Goal: Transaction & Acquisition: Purchase product/service

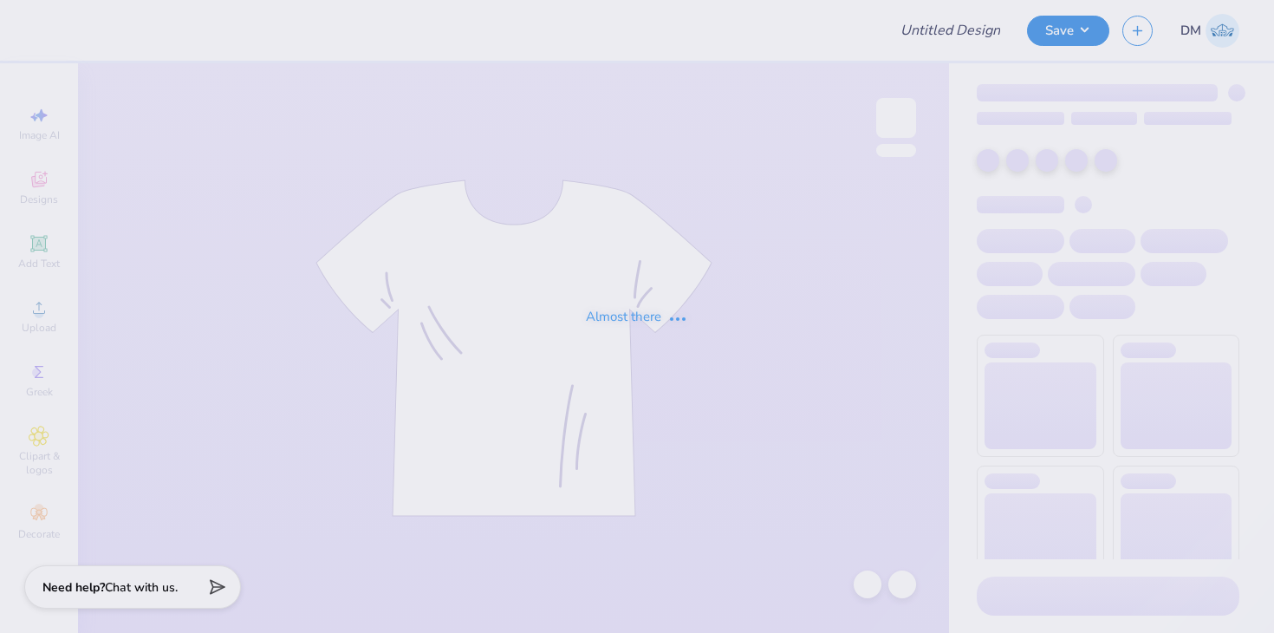
type input "Merch for [PERSON_NAME]"
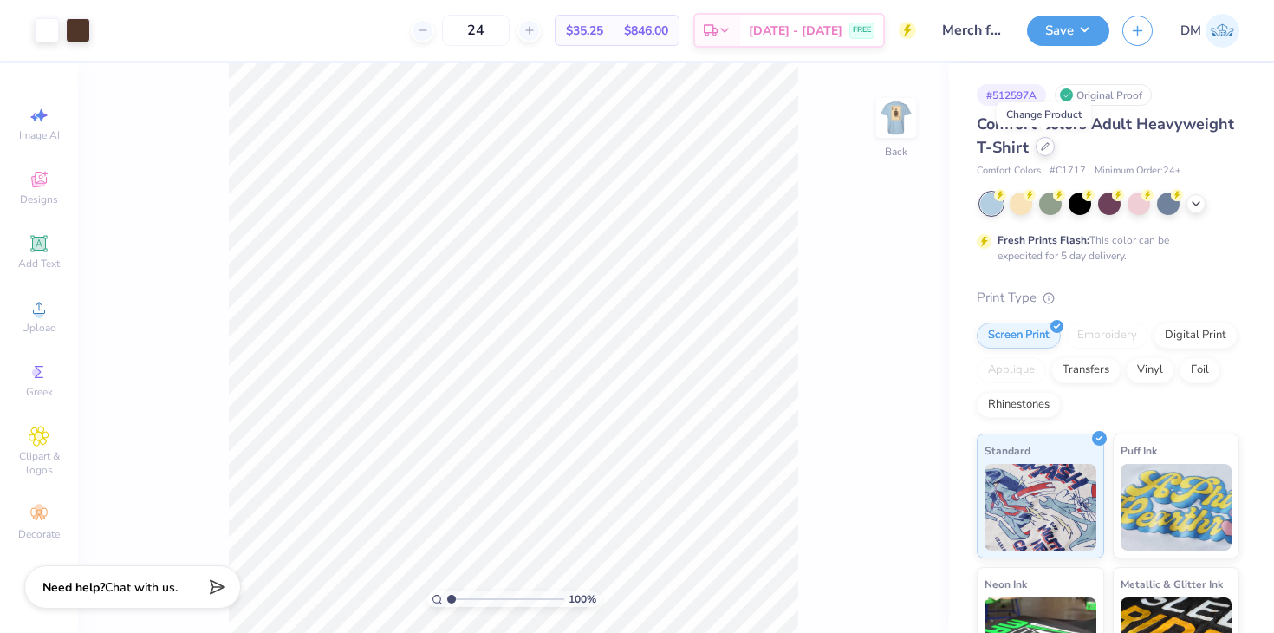
click at [1046, 152] on div at bounding box center [1045, 146] width 19 height 19
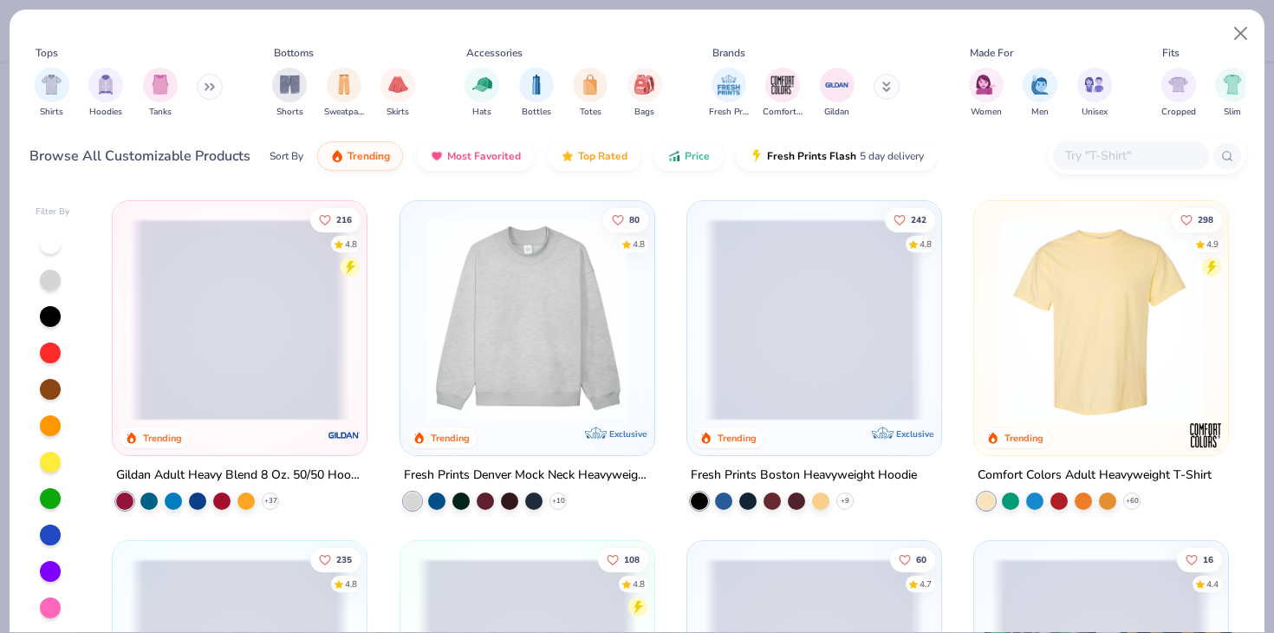
click at [1097, 153] on input "text" at bounding box center [1130, 156] width 133 height 20
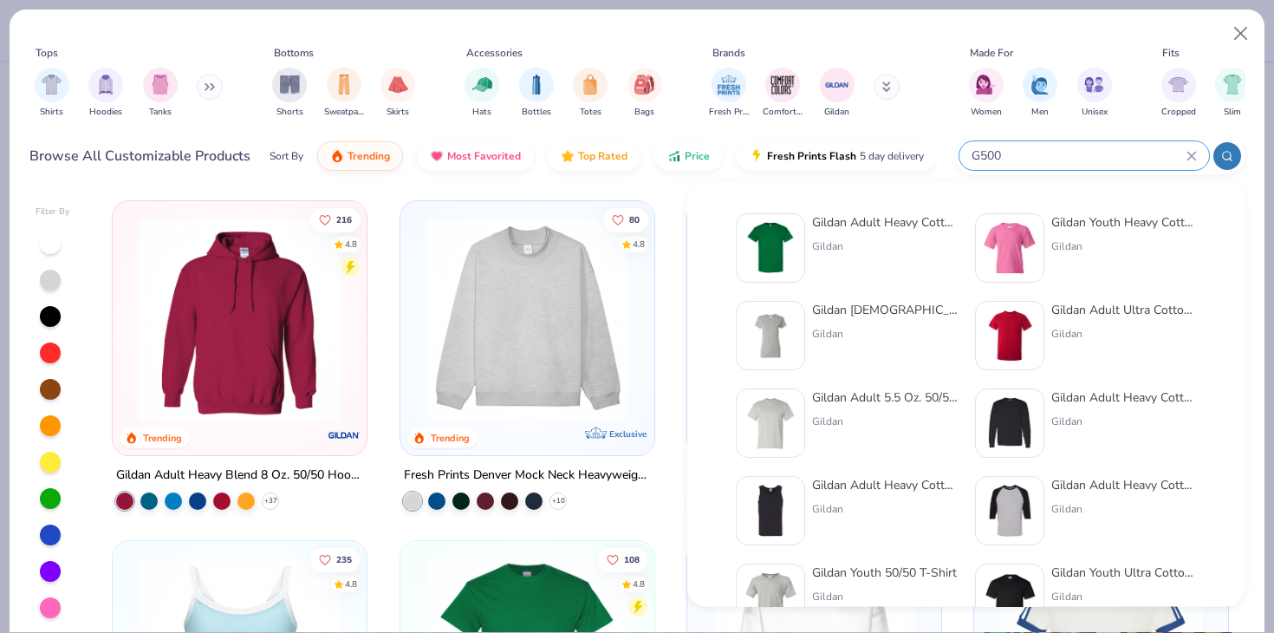
type input "G500"
click at [778, 236] on img at bounding box center [771, 248] width 54 height 54
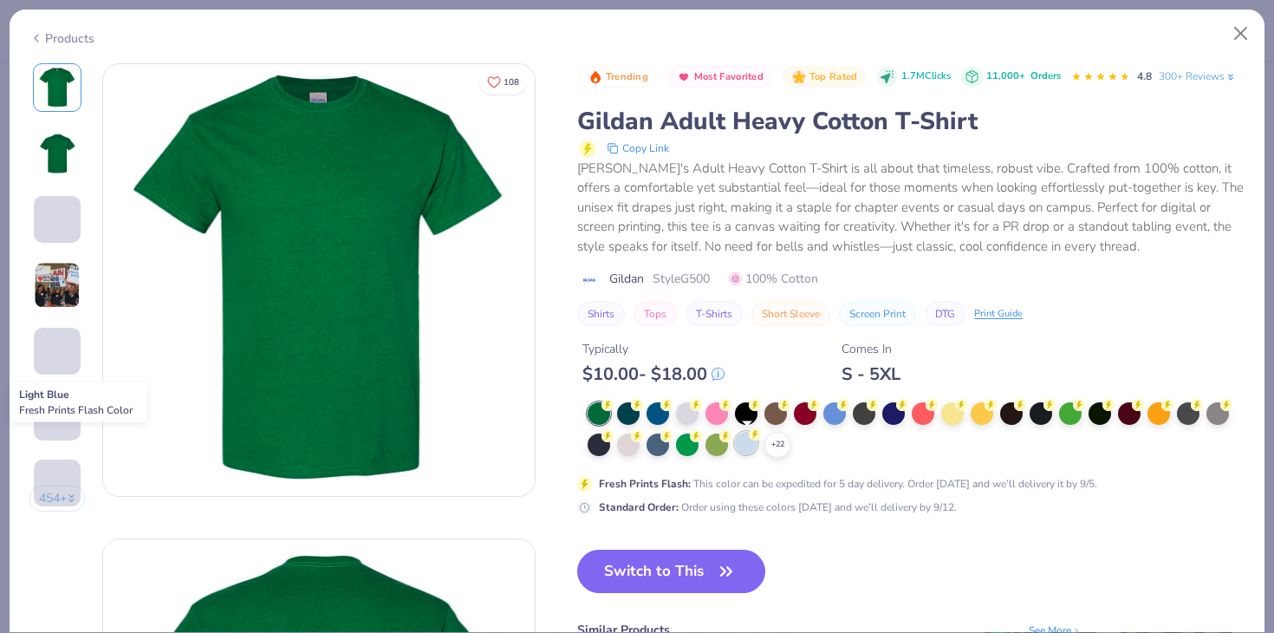
click at [741, 451] on div at bounding box center [746, 443] width 23 height 23
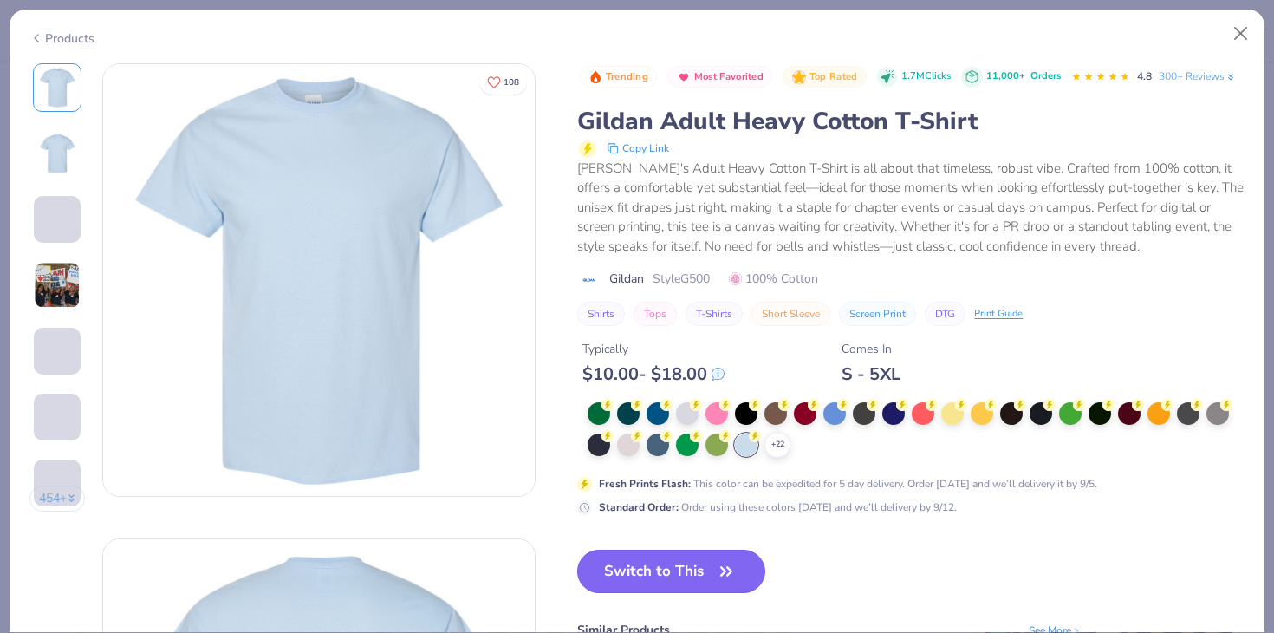
click at [729, 557] on button "Switch to This" at bounding box center [671, 571] width 188 height 43
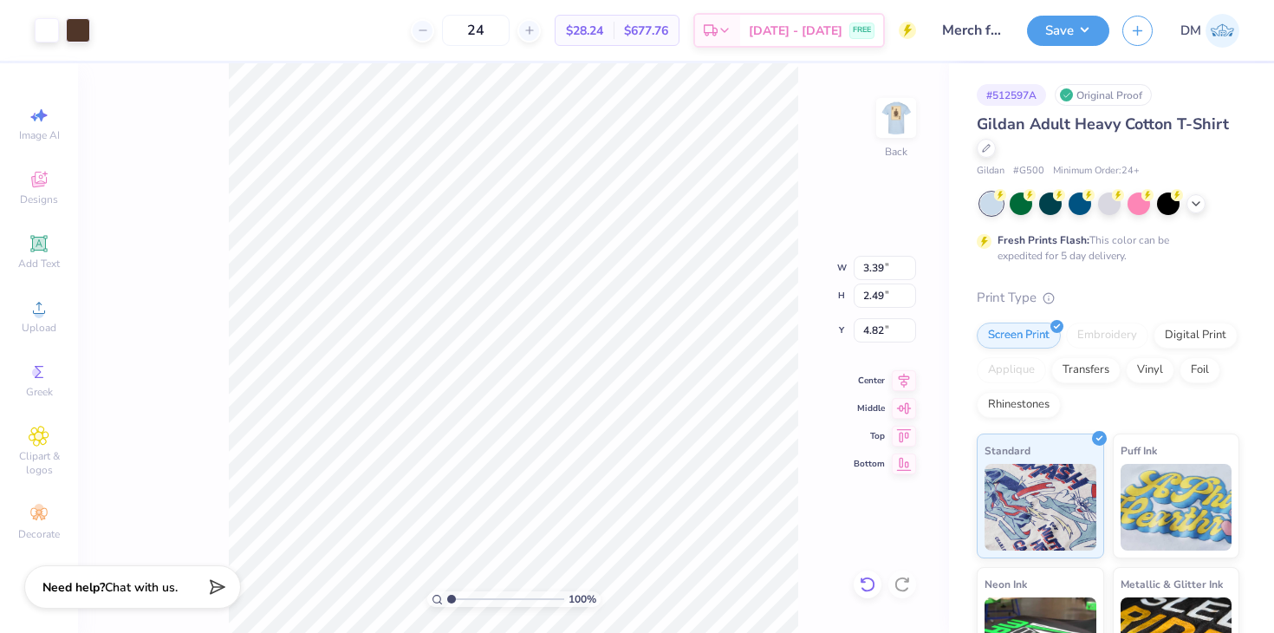
click at [862, 579] on icon at bounding box center [863, 579] width 3 height 3
type input "4.39"
click at [862, 579] on icon at bounding box center [863, 579] width 3 height 3
click at [915, 120] on img at bounding box center [896, 117] width 69 height 69
type input "7.70"
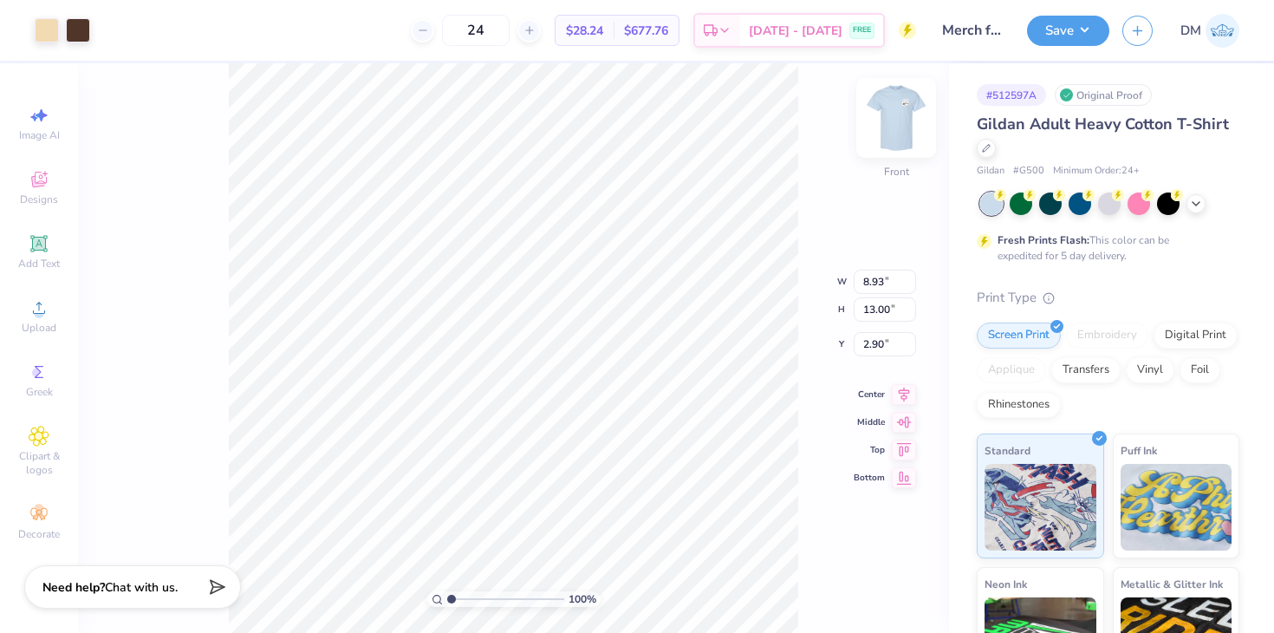
type input "11.22"
click at [863, 580] on icon at bounding box center [867, 584] width 15 height 16
type input "2.90"
click at [863, 580] on icon at bounding box center [867, 584] width 15 height 16
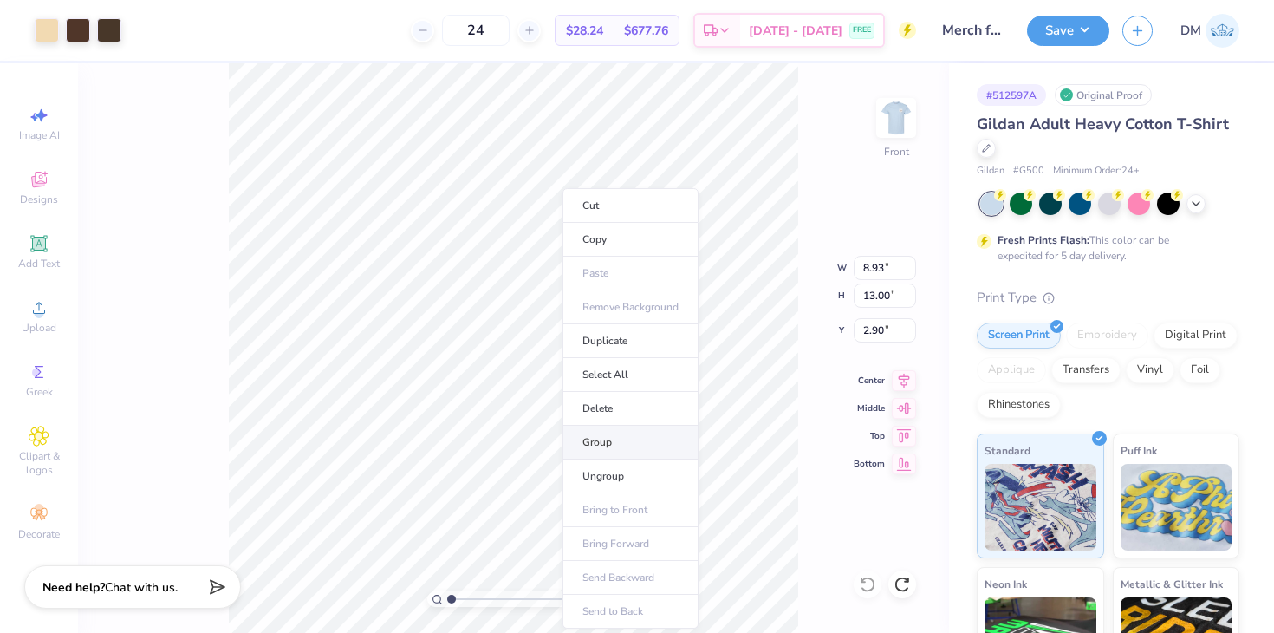
click at [613, 439] on li "Group" at bounding box center [631, 443] width 136 height 34
type input "3.00"
type input "7.69"
type input "11.20"
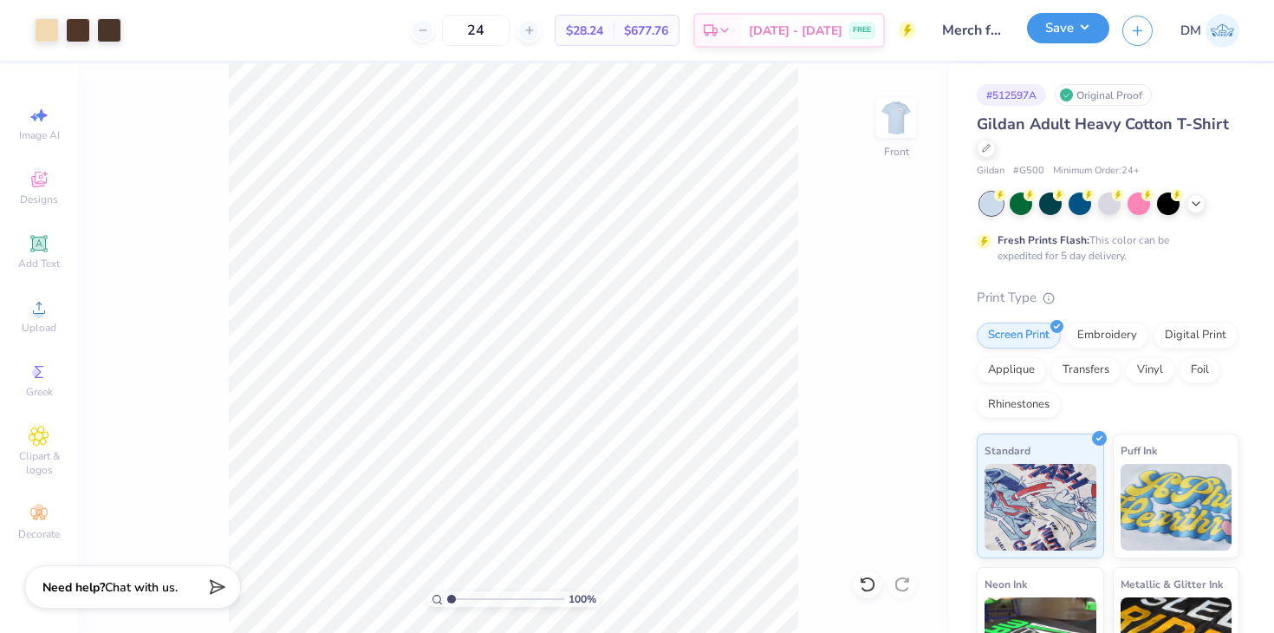
click at [1053, 31] on button "Save" at bounding box center [1068, 28] width 82 height 30
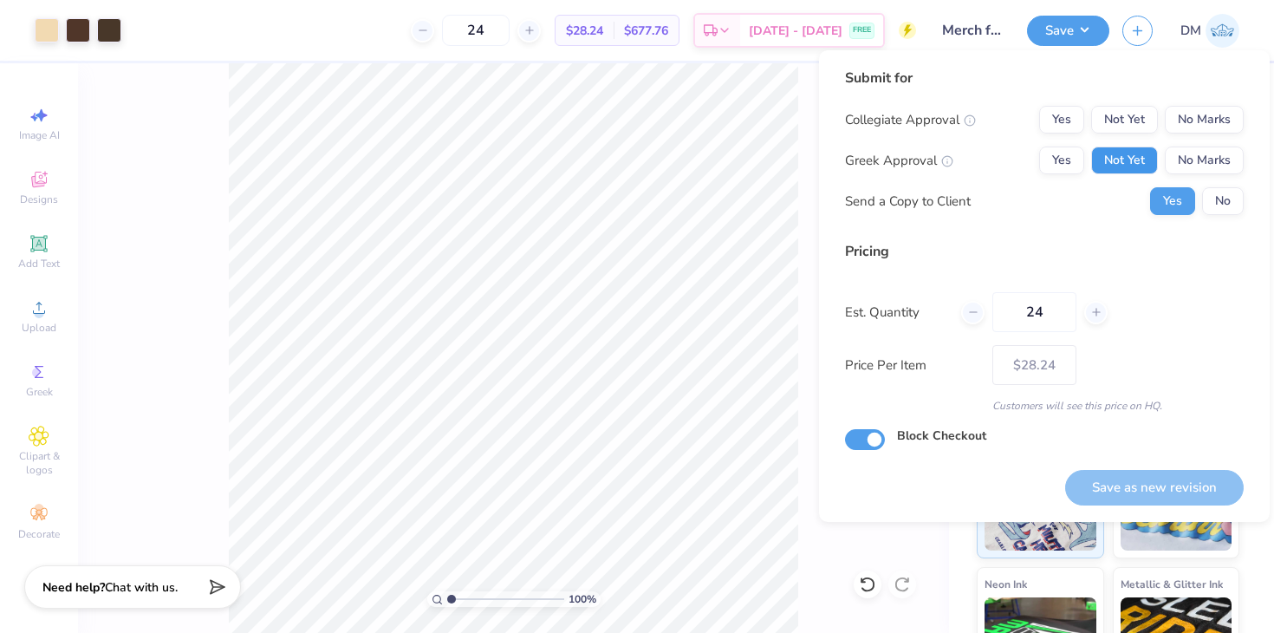
click at [1132, 170] on button "Not Yet" at bounding box center [1124, 160] width 67 height 28
click at [1189, 127] on button "No Marks" at bounding box center [1204, 120] width 79 height 28
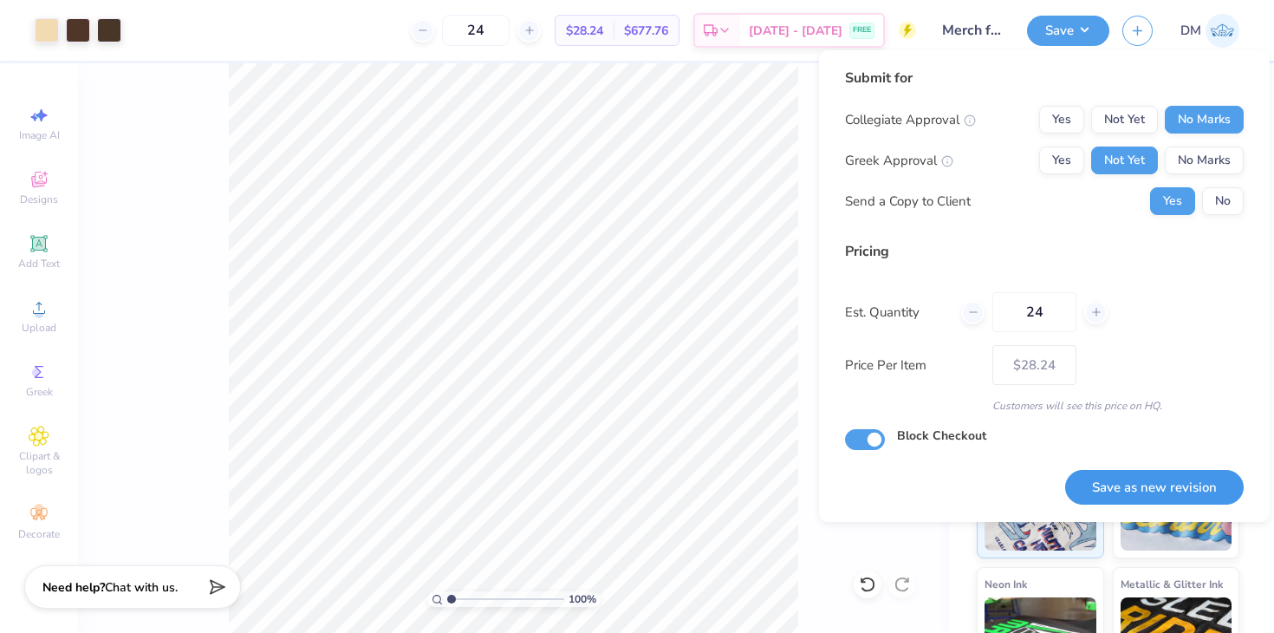
click at [1121, 478] on button "Save as new revision" at bounding box center [1154, 488] width 179 height 36
type input "$28.24"
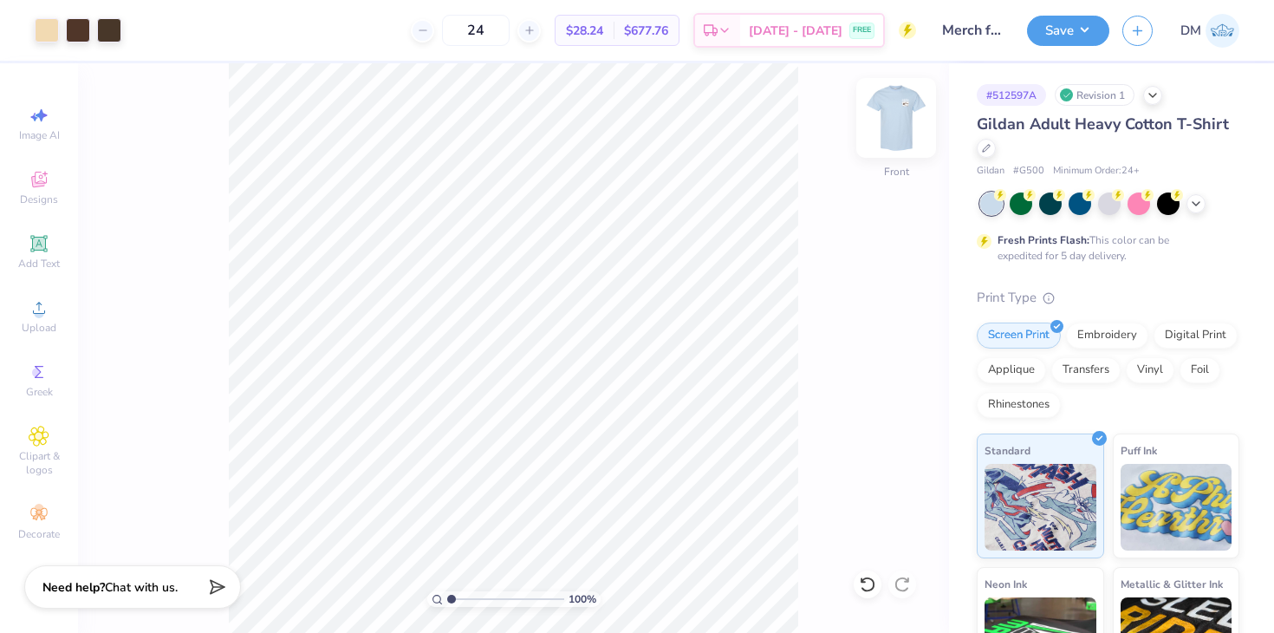
click at [908, 127] on img at bounding box center [896, 117] width 69 height 69
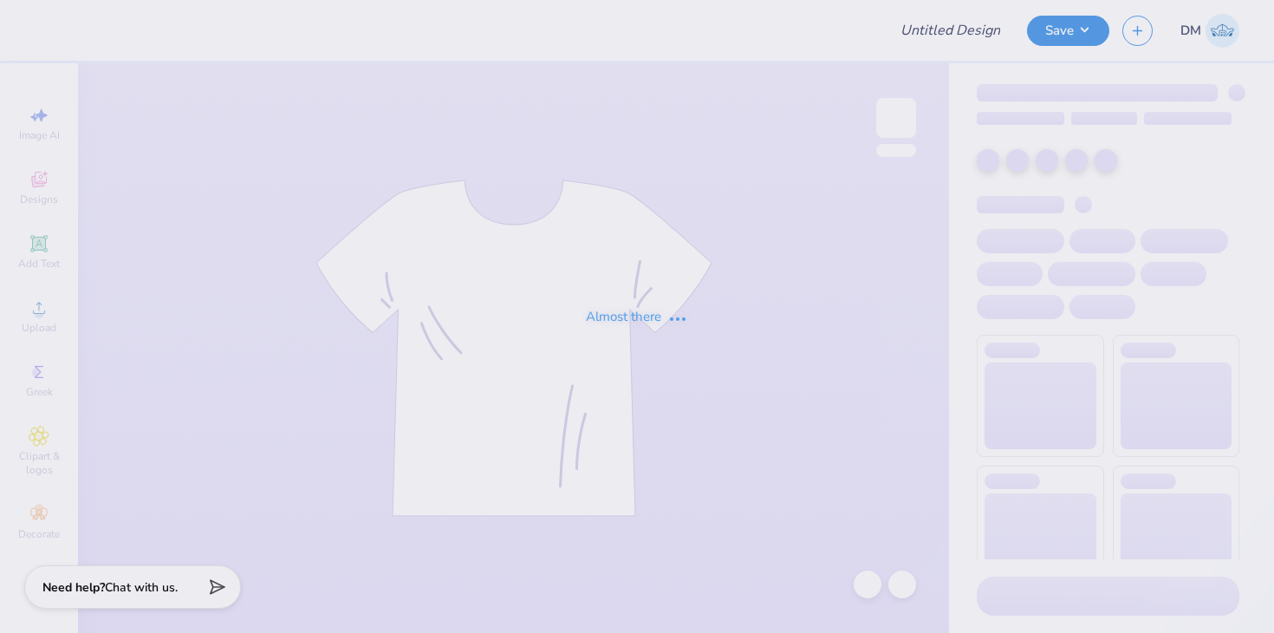
type input "Merch for [PERSON_NAME]"
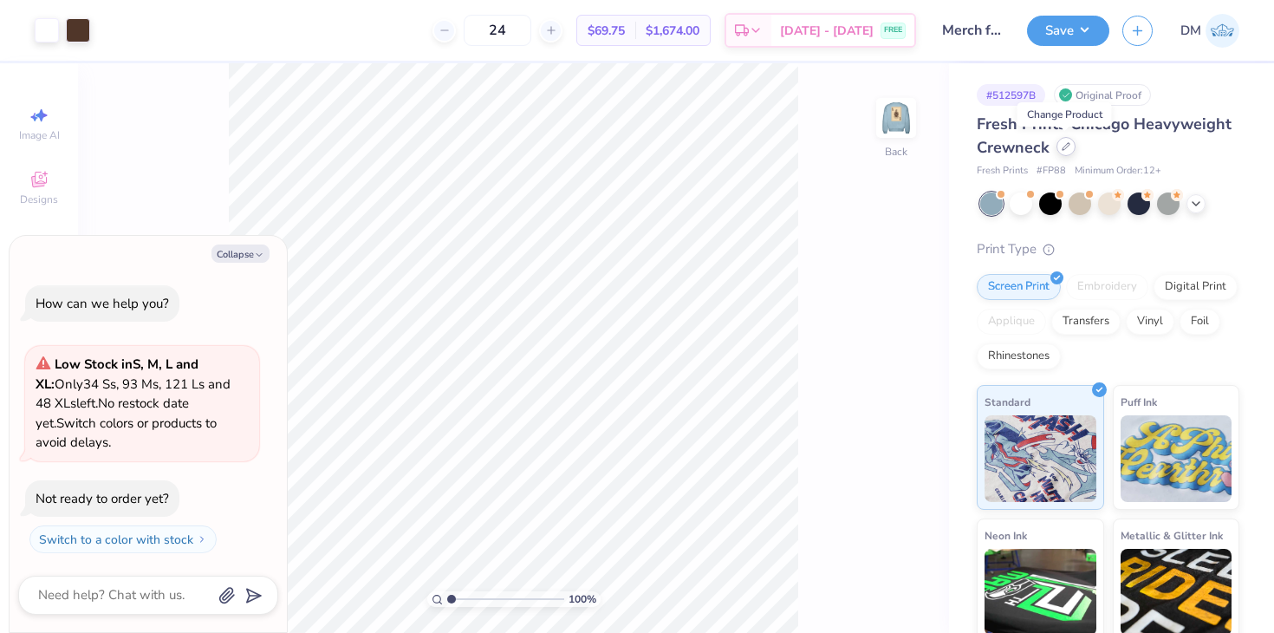
click at [1058, 153] on div at bounding box center [1066, 146] width 19 height 19
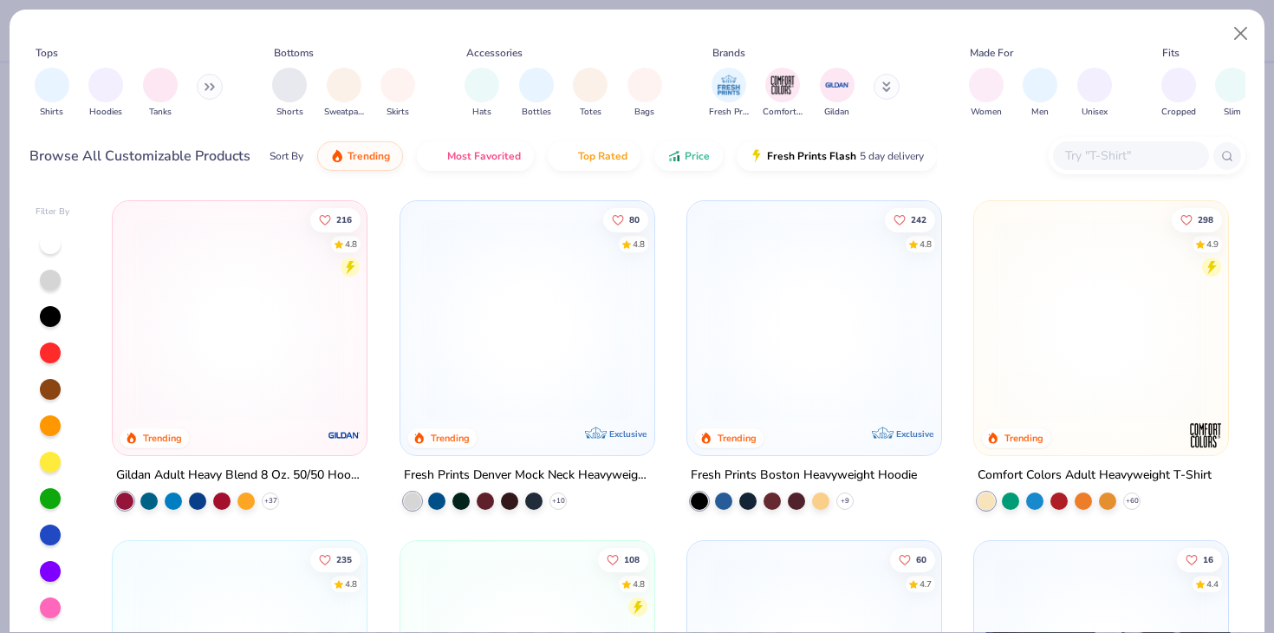
type textarea "x"
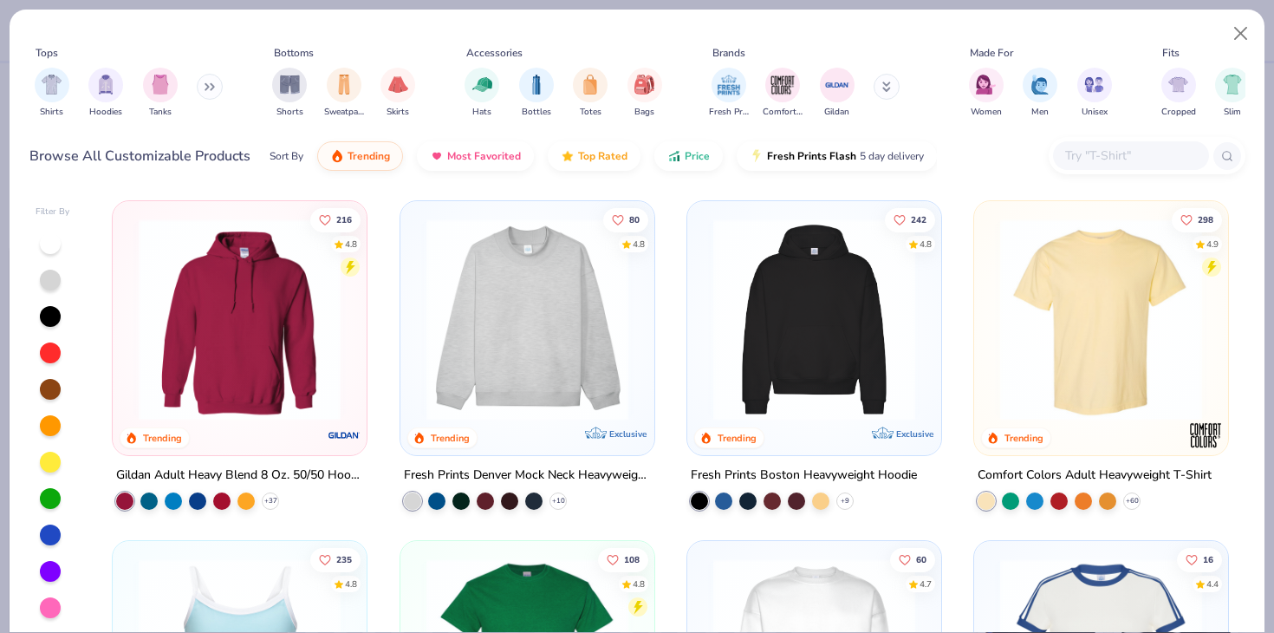
click at [1141, 139] on div at bounding box center [1147, 155] width 197 height 37
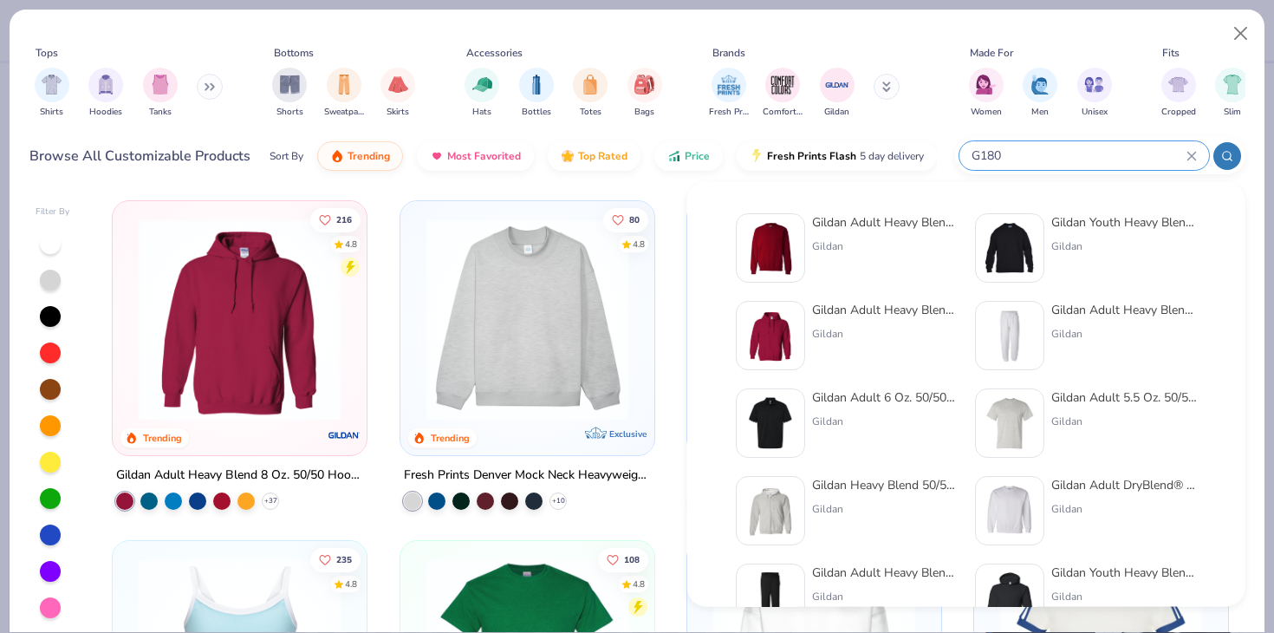
type input "G180"
click at [777, 250] on img at bounding box center [771, 248] width 54 height 54
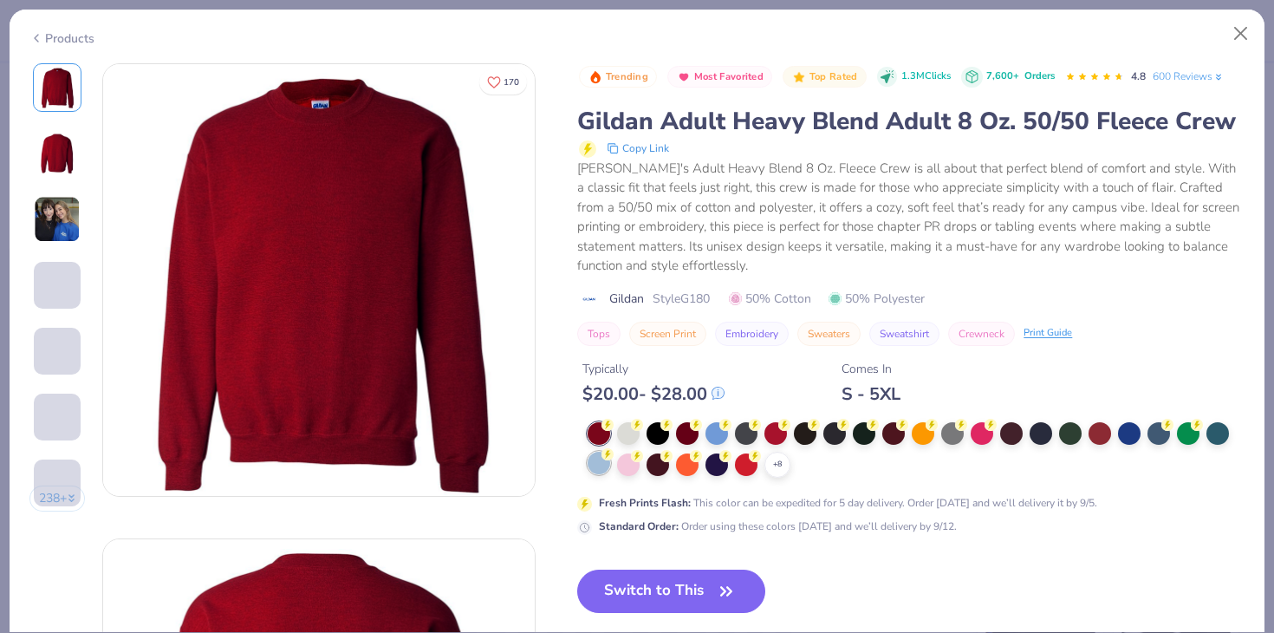
click at [613, 458] on circle at bounding box center [608, 454] width 12 height 12
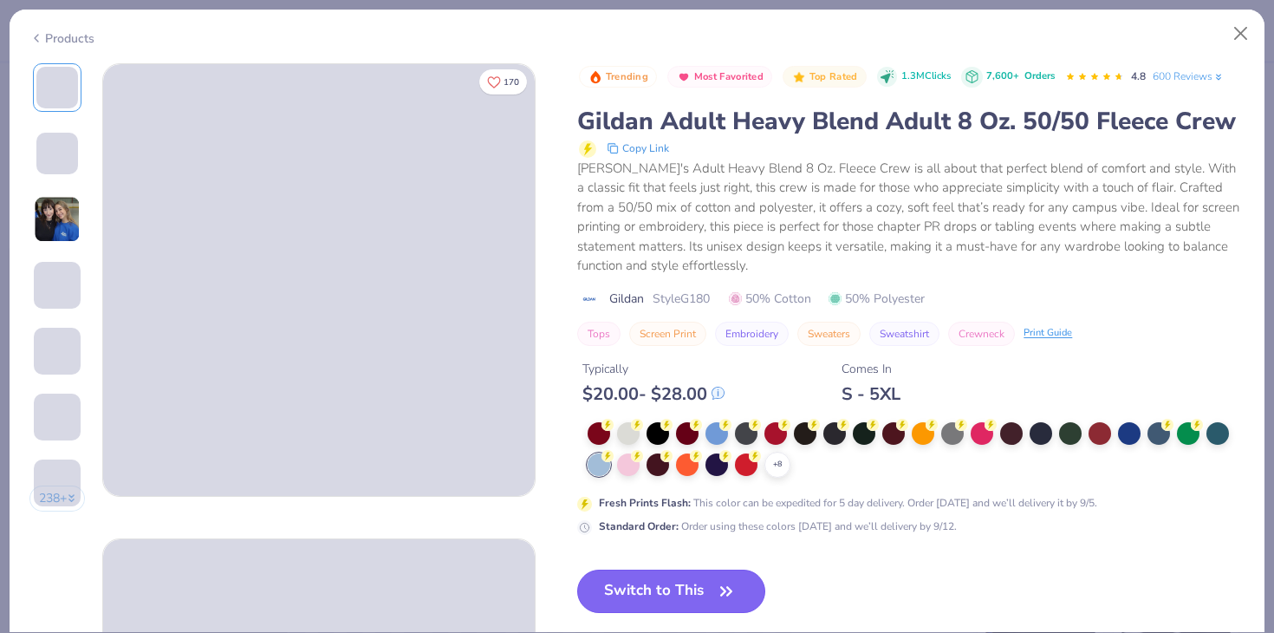
click at [630, 584] on button "Switch to This" at bounding box center [671, 591] width 188 height 43
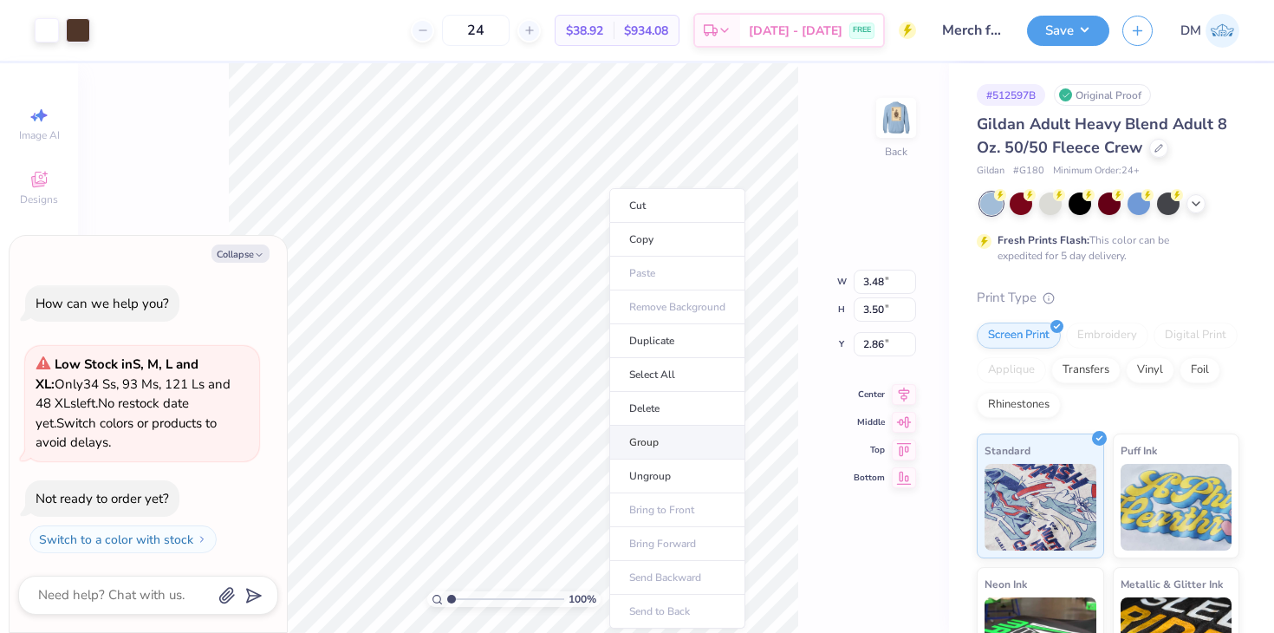
click at [653, 442] on li "Group" at bounding box center [677, 443] width 136 height 34
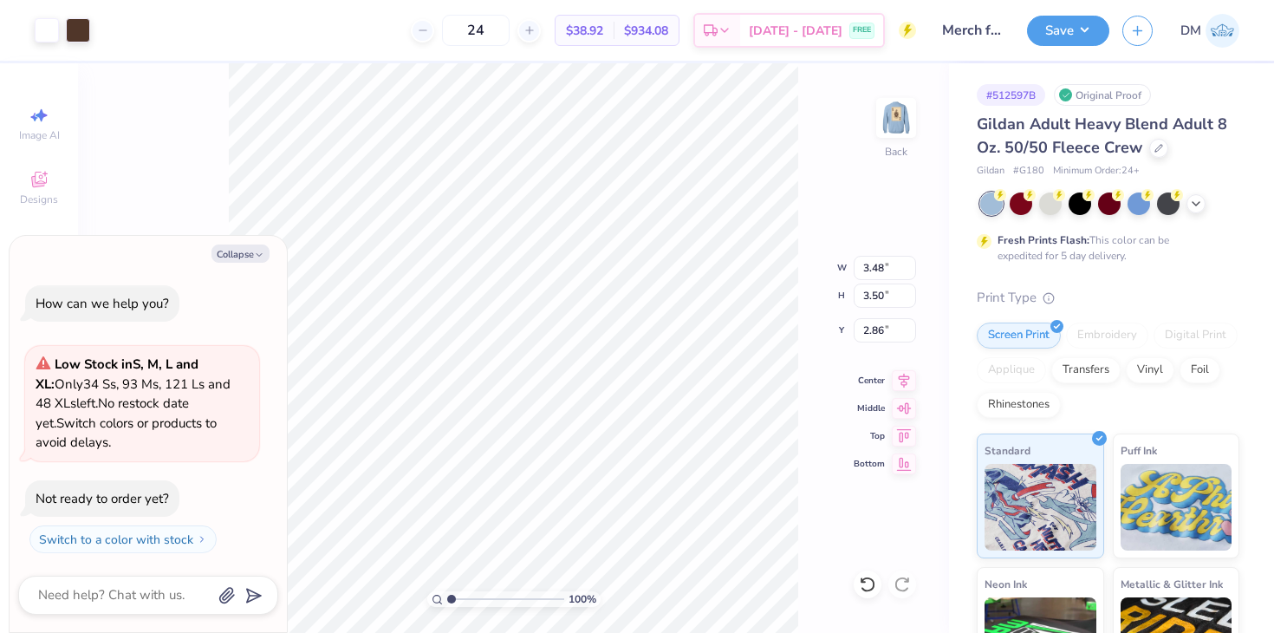
type textarea "x"
type input "3.00"
click at [887, 130] on img at bounding box center [896, 117] width 69 height 69
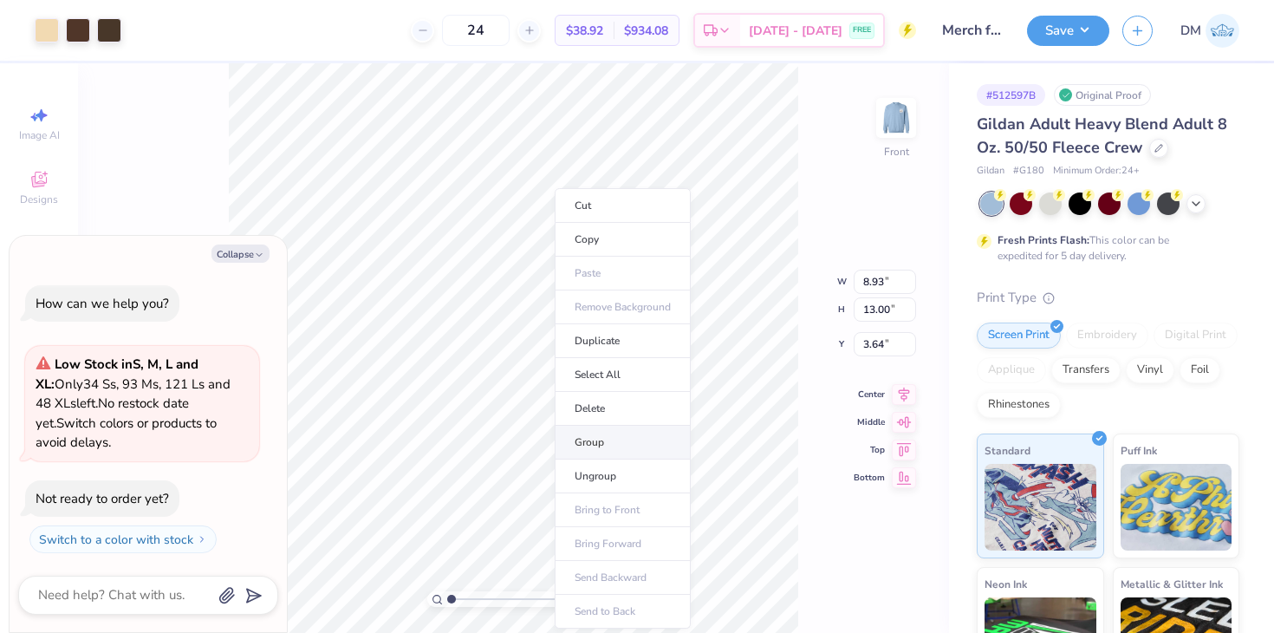
click at [596, 444] on li "Group" at bounding box center [623, 443] width 136 height 34
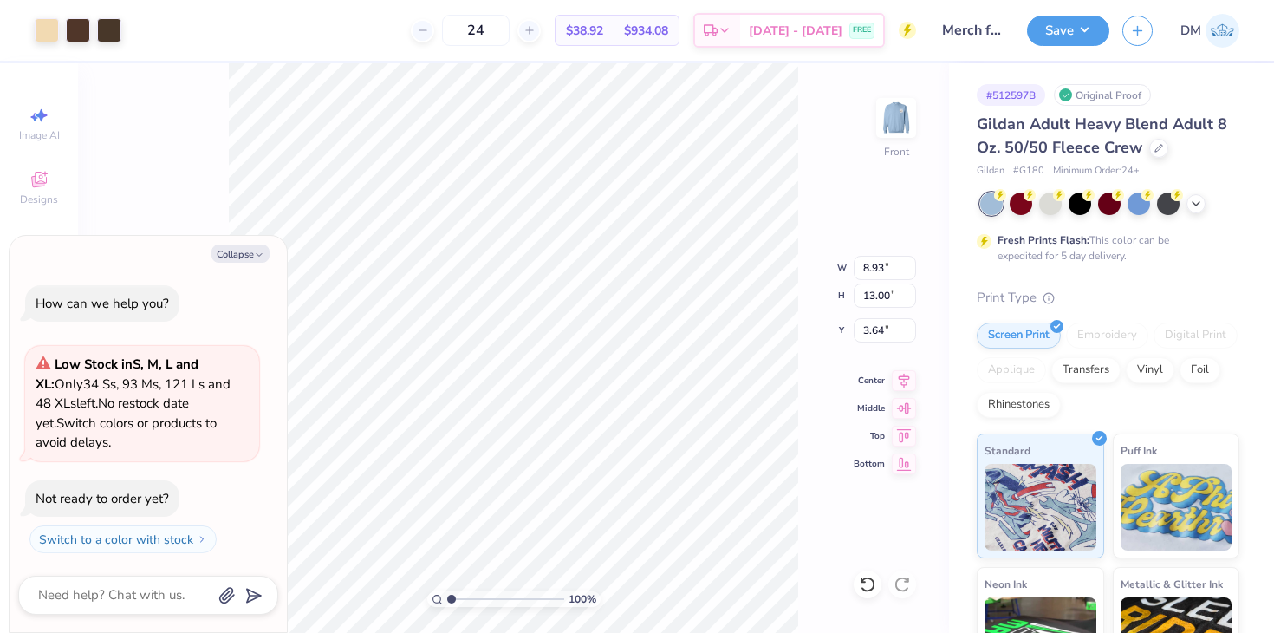
type textarea "x"
type input "7.75"
type input "11.29"
type textarea "x"
type input "3.00"
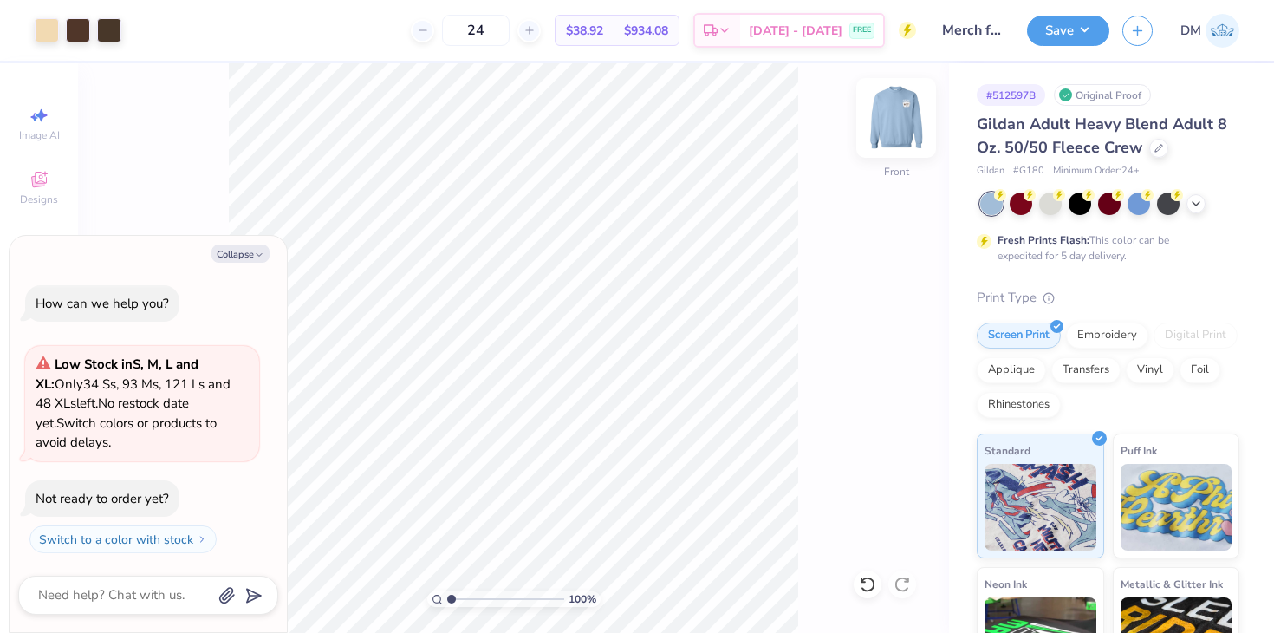
click at [884, 116] on img at bounding box center [896, 117] width 69 height 69
click at [1049, 36] on button "Save" at bounding box center [1068, 28] width 82 height 30
type textarea "x"
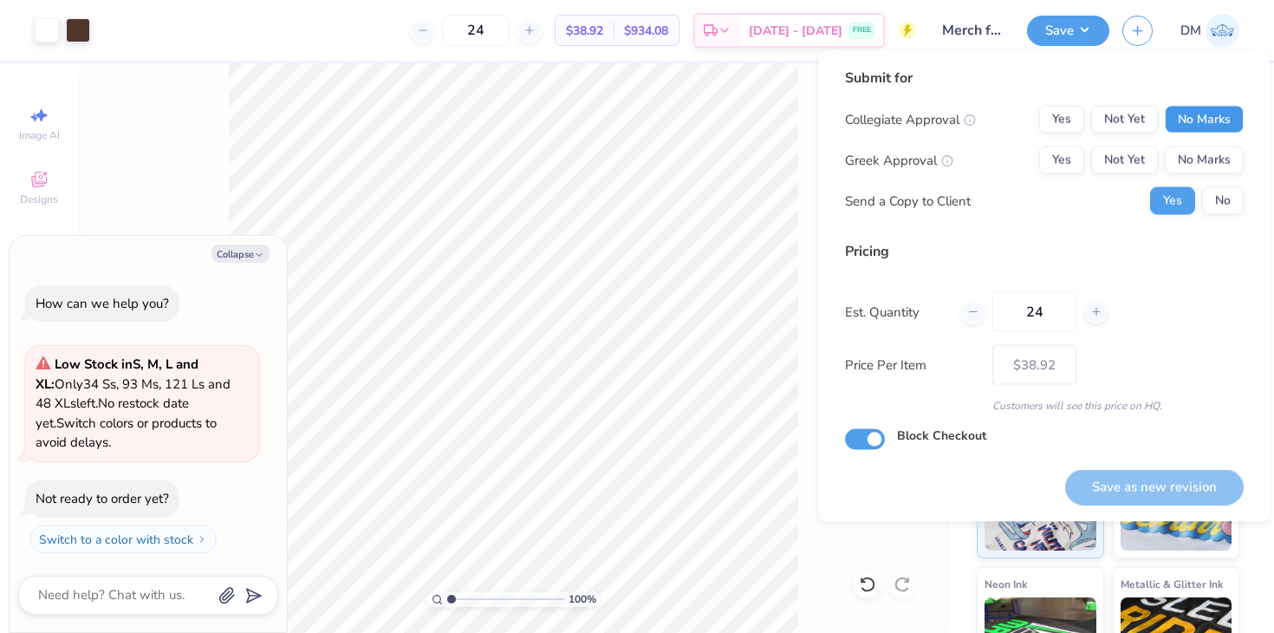
click at [1220, 120] on button "No Marks" at bounding box center [1204, 120] width 79 height 28
click at [1117, 154] on button "Not Yet" at bounding box center [1124, 160] width 67 height 28
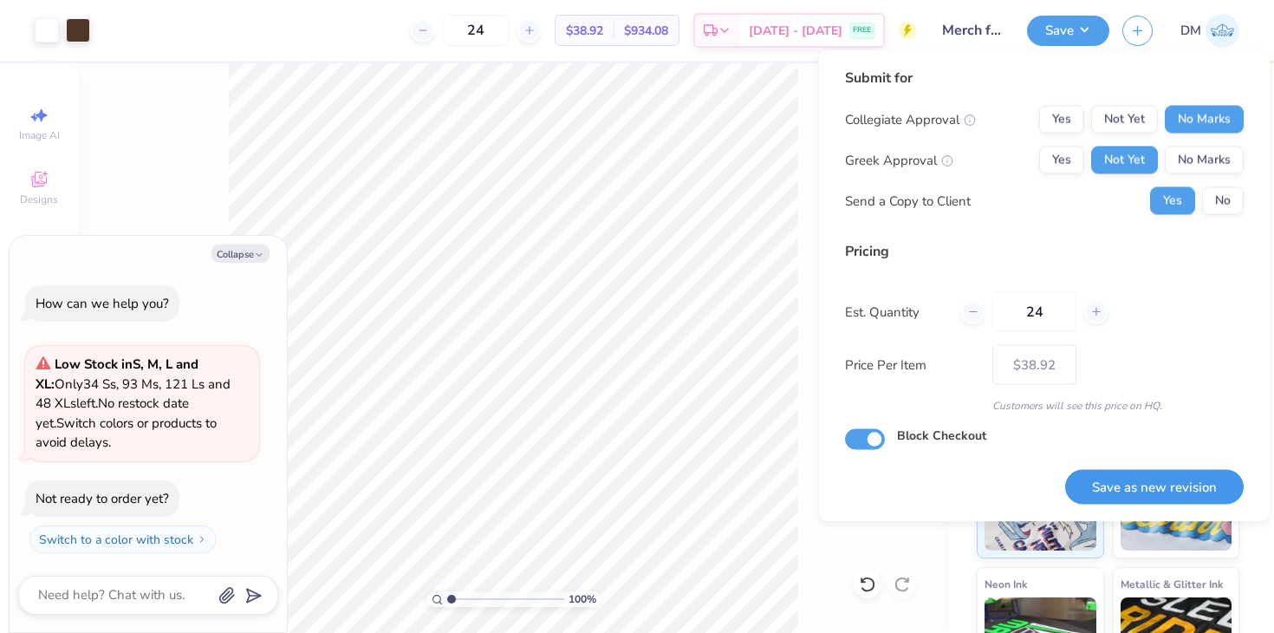
click at [1113, 485] on button "Save as new revision" at bounding box center [1154, 487] width 179 height 36
type input "$38.92"
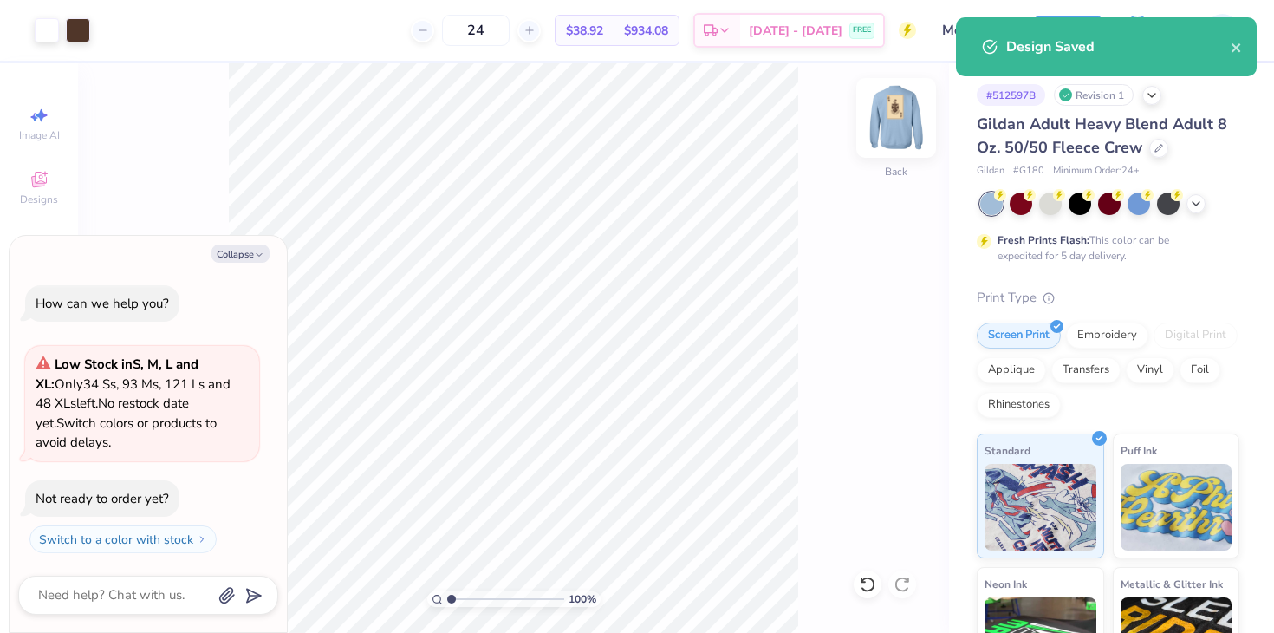
click at [902, 108] on img at bounding box center [896, 117] width 69 height 69
type textarea "x"
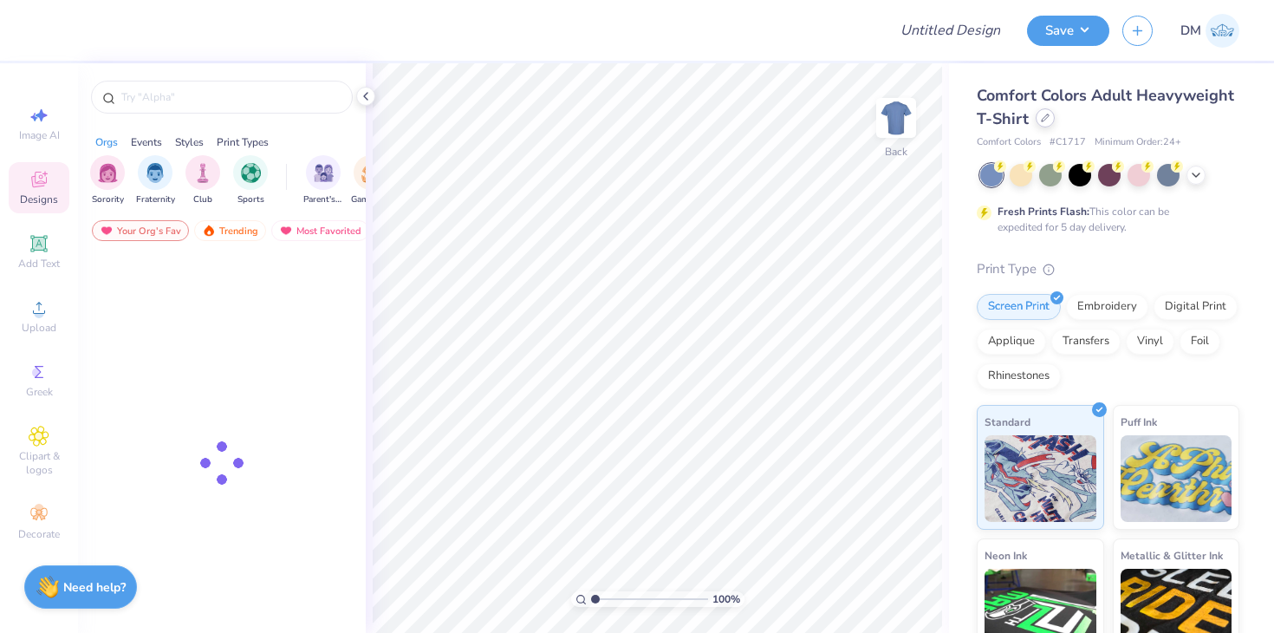
click at [1050, 120] on div at bounding box center [1045, 117] width 19 height 19
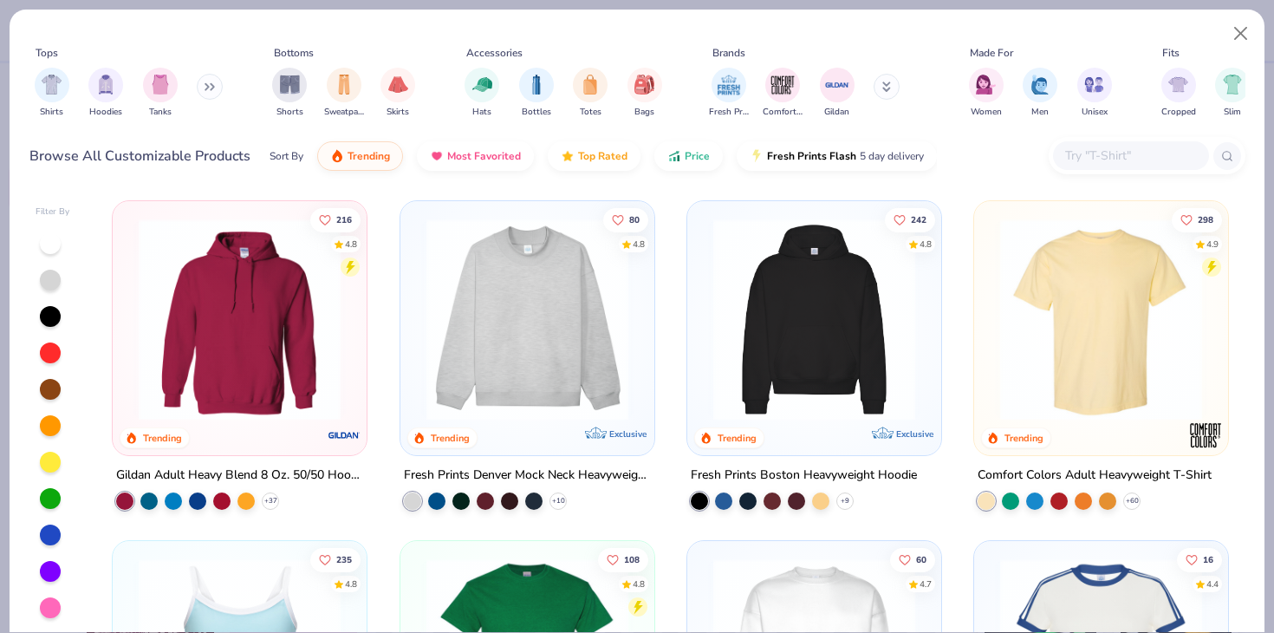
click at [1094, 159] on input "text" at bounding box center [1130, 156] width 133 height 20
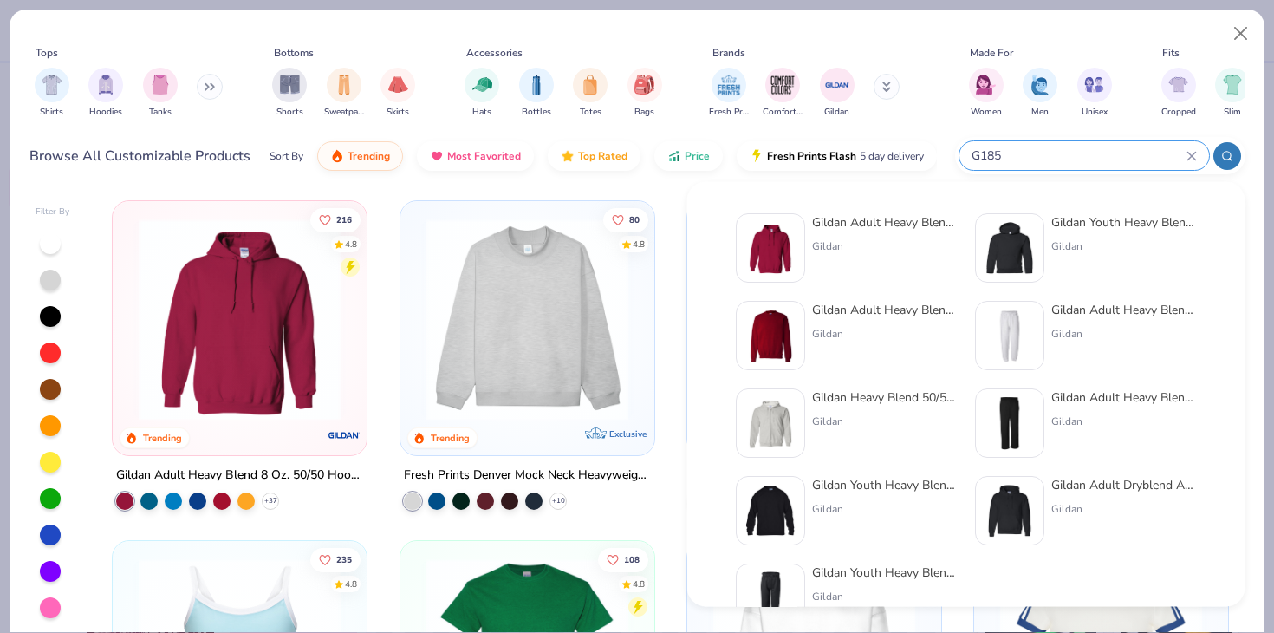
type input "G185"
click at [754, 238] on img at bounding box center [771, 248] width 54 height 54
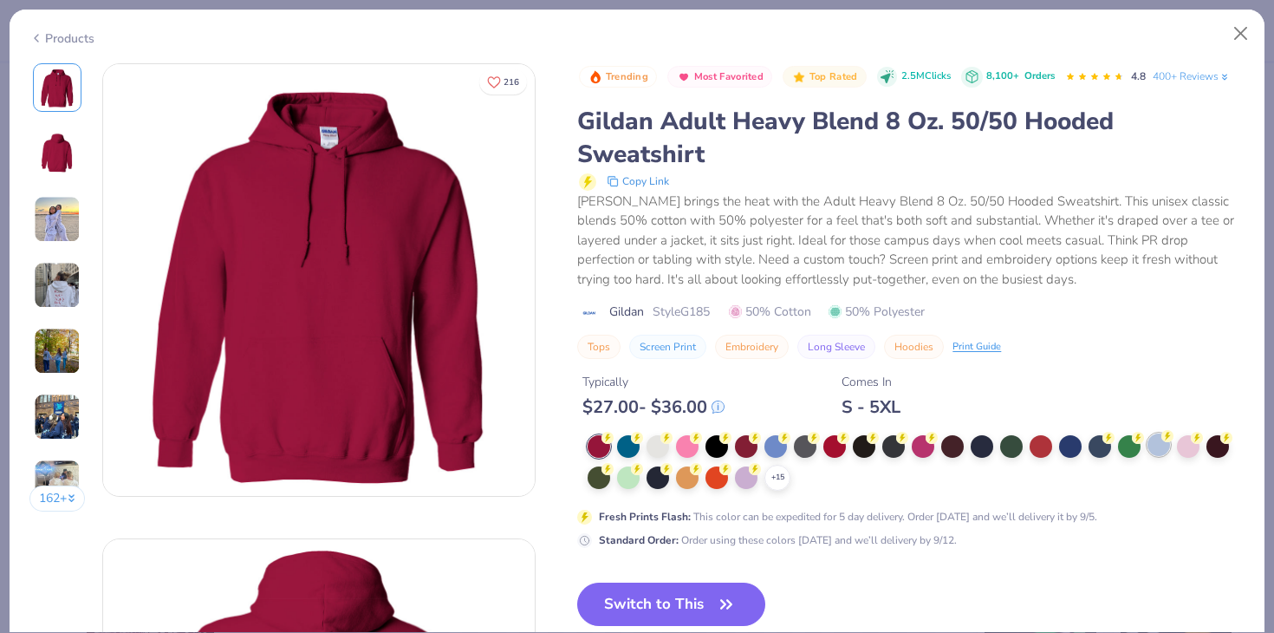
click at [1155, 443] on div at bounding box center [1159, 444] width 23 height 23
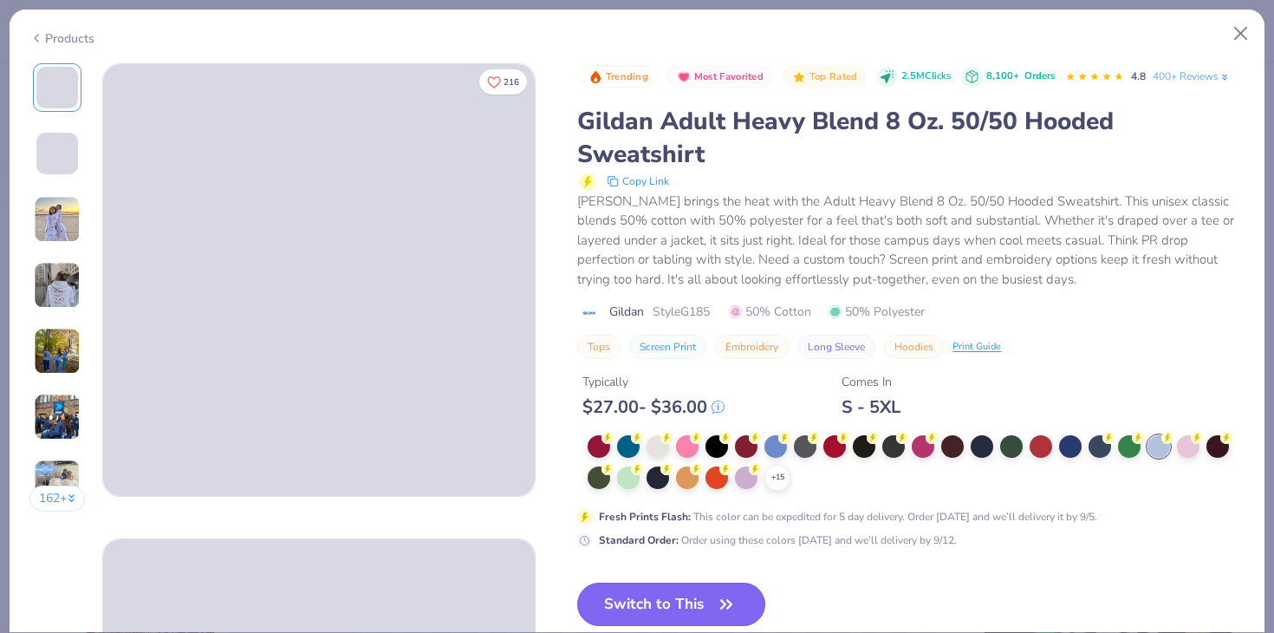
click at [685, 604] on button "Switch to This" at bounding box center [671, 604] width 188 height 43
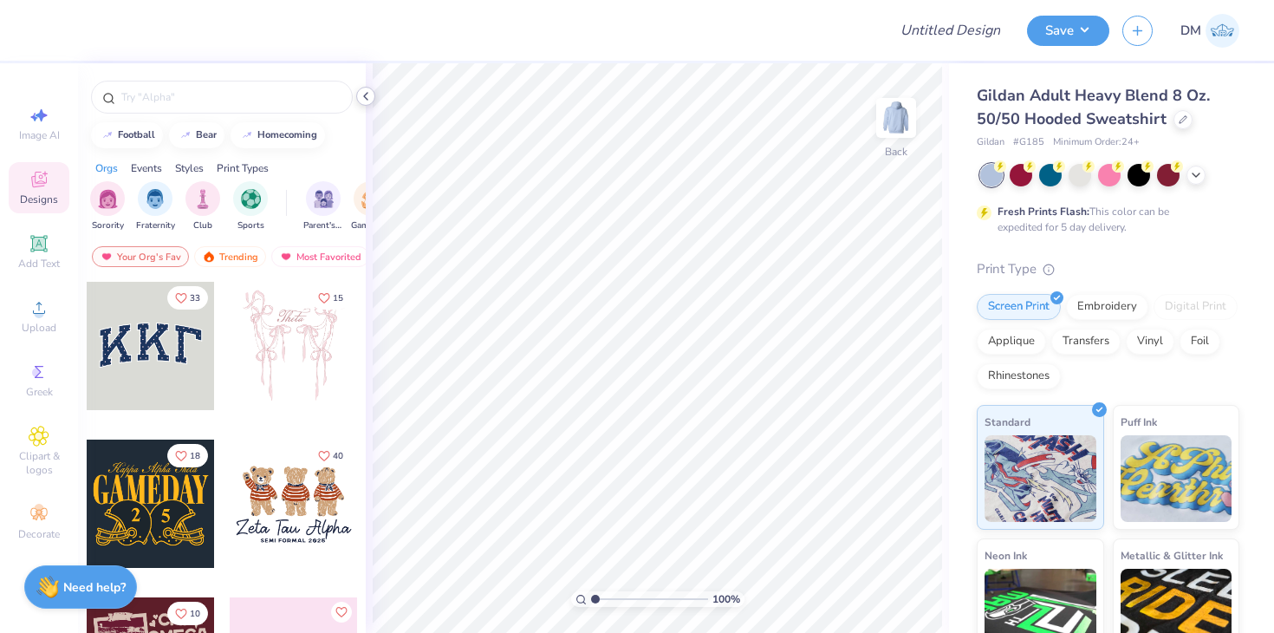
click at [371, 98] on icon at bounding box center [366, 96] width 14 height 14
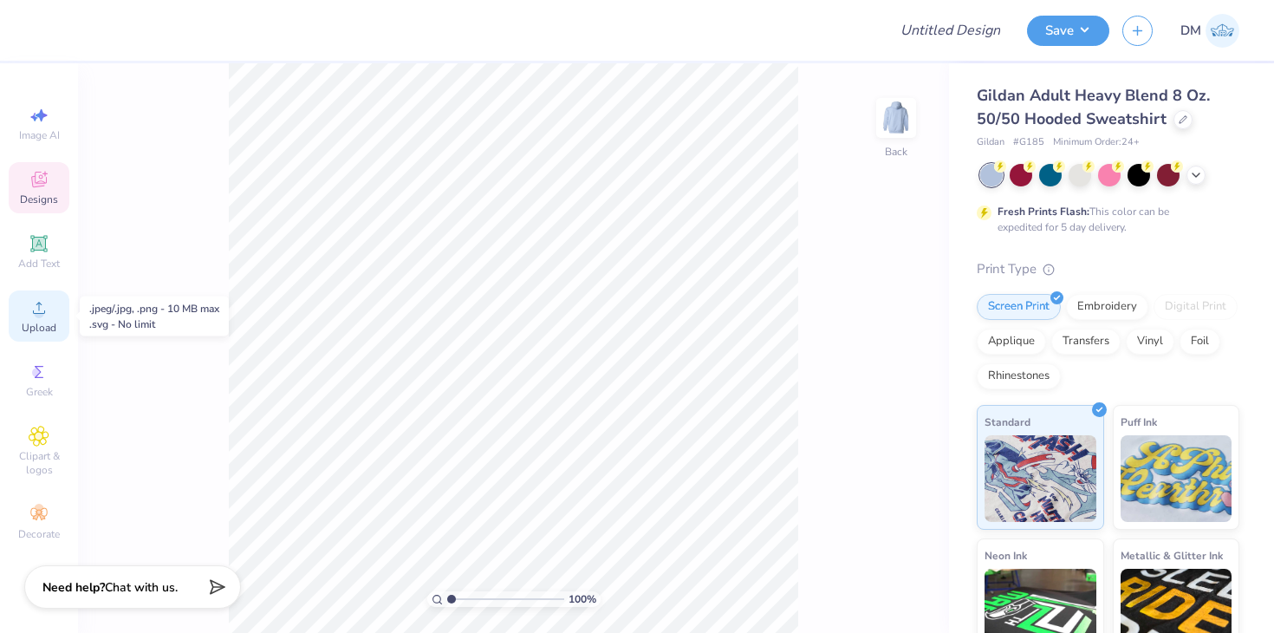
click at [42, 307] on icon at bounding box center [39, 307] width 21 height 21
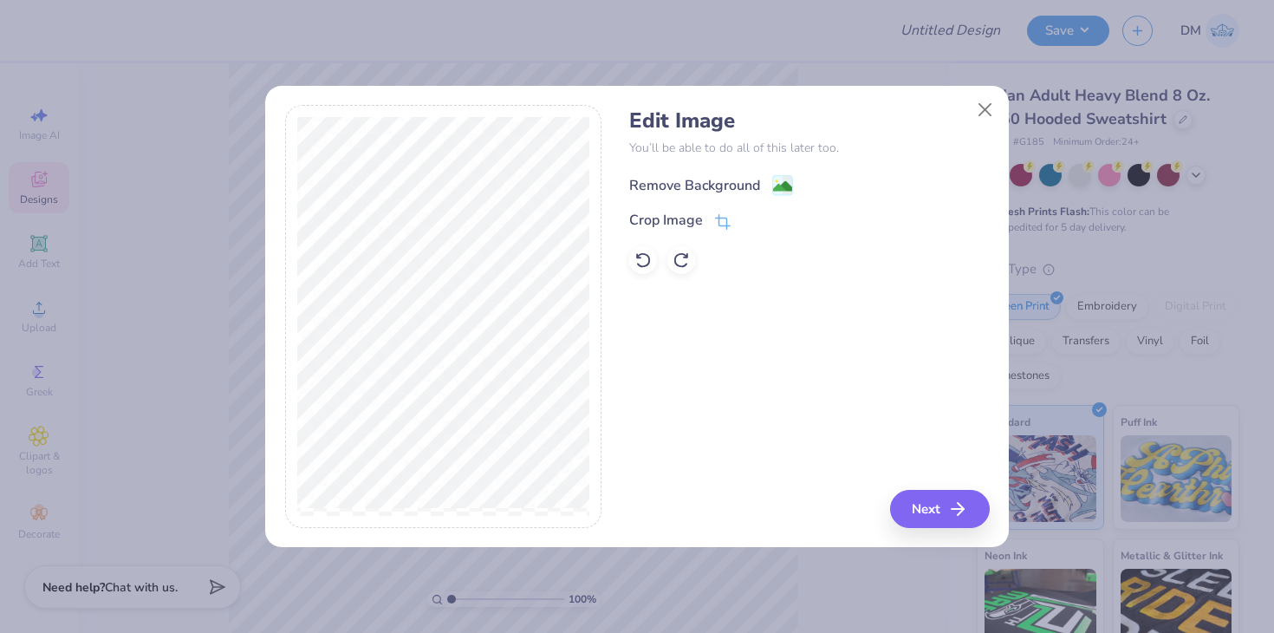
click at [773, 182] on image at bounding box center [782, 186] width 19 height 19
click at [914, 497] on button "Next" at bounding box center [943, 509] width 100 height 38
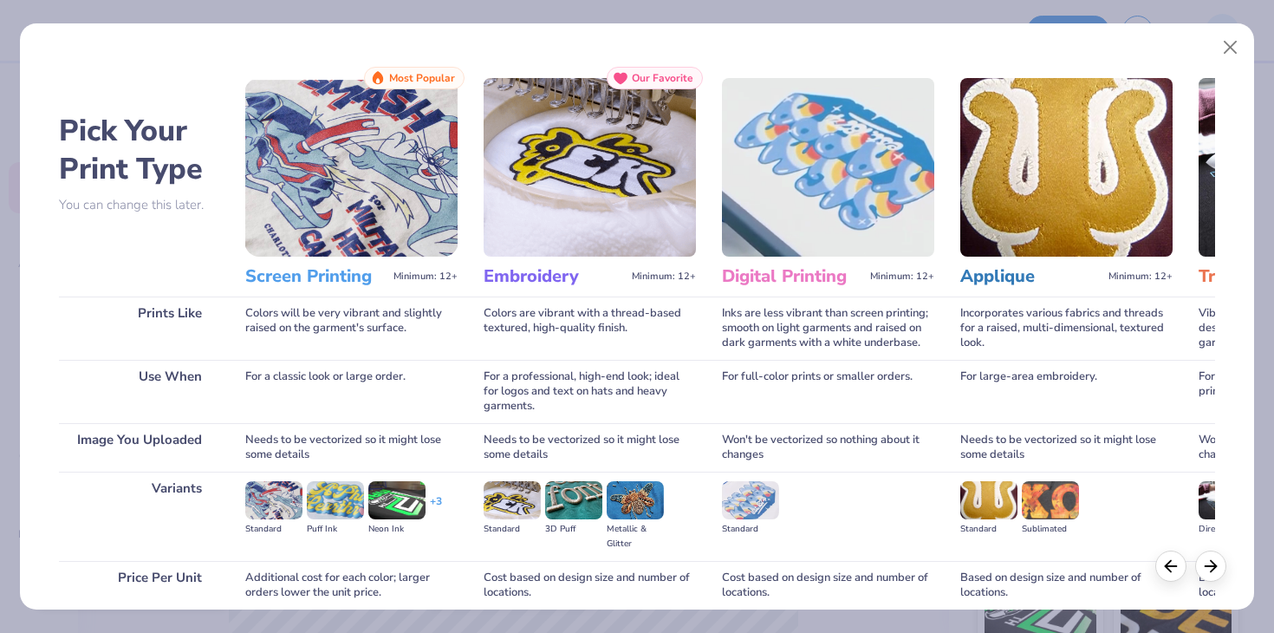
scroll to position [145, 0]
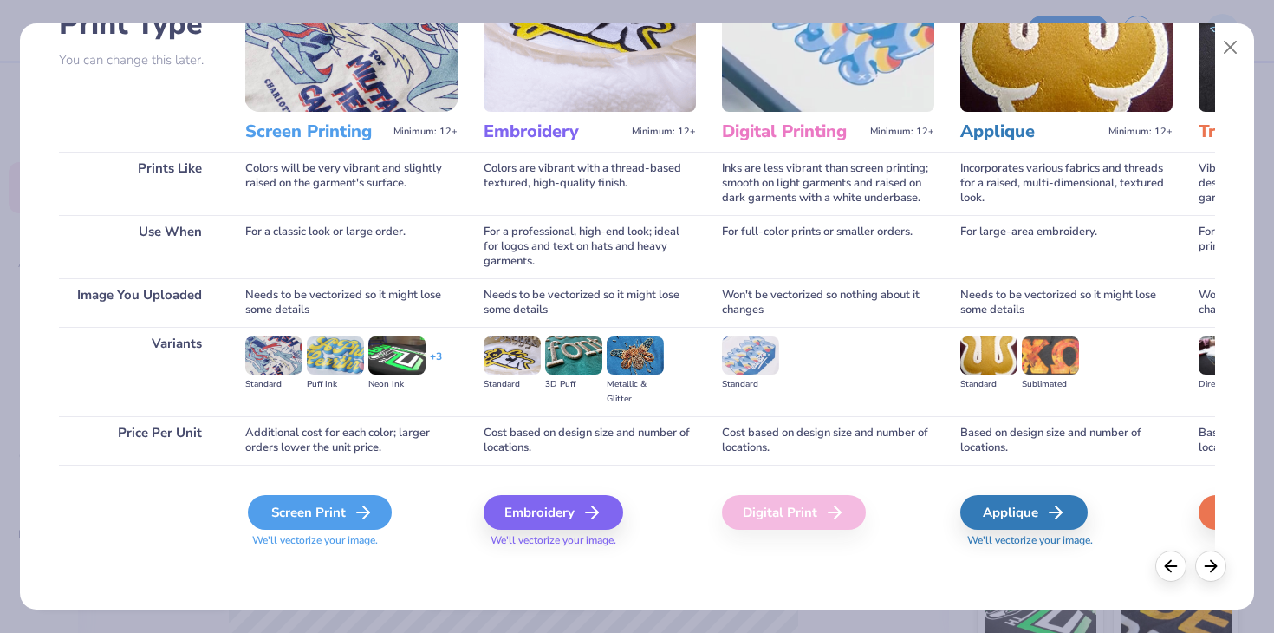
click at [342, 499] on div "Screen Print" at bounding box center [320, 512] width 144 height 35
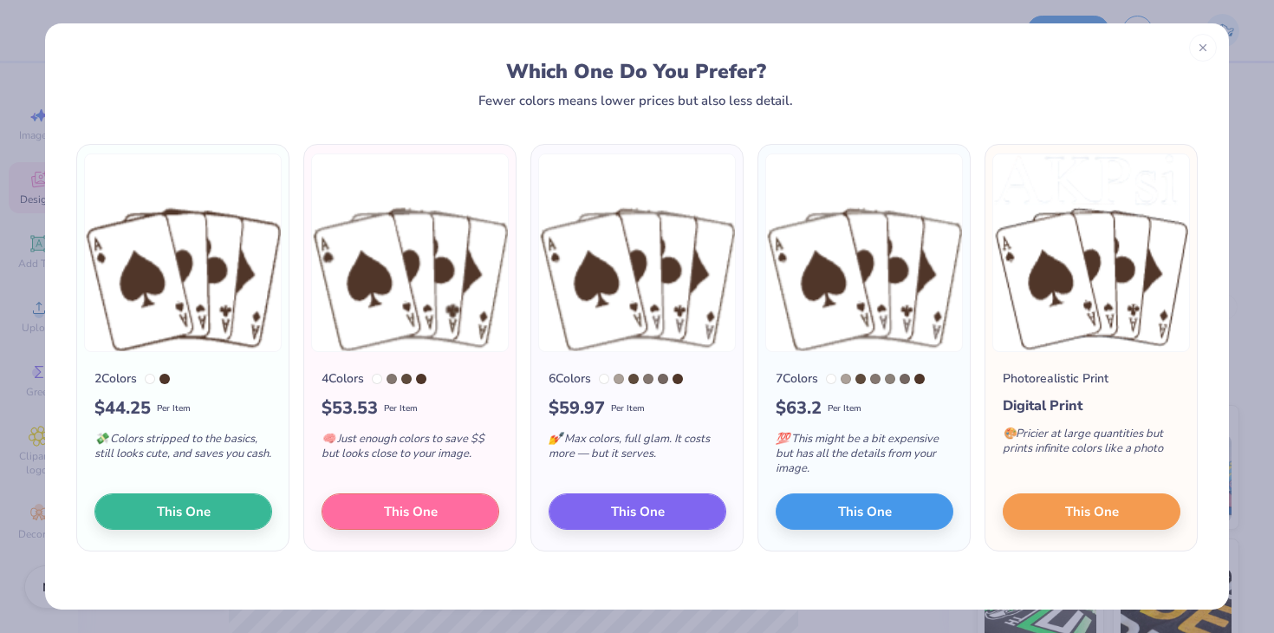
click at [207, 285] on img at bounding box center [183, 252] width 198 height 199
click at [212, 508] on button "This One" at bounding box center [183, 509] width 178 height 36
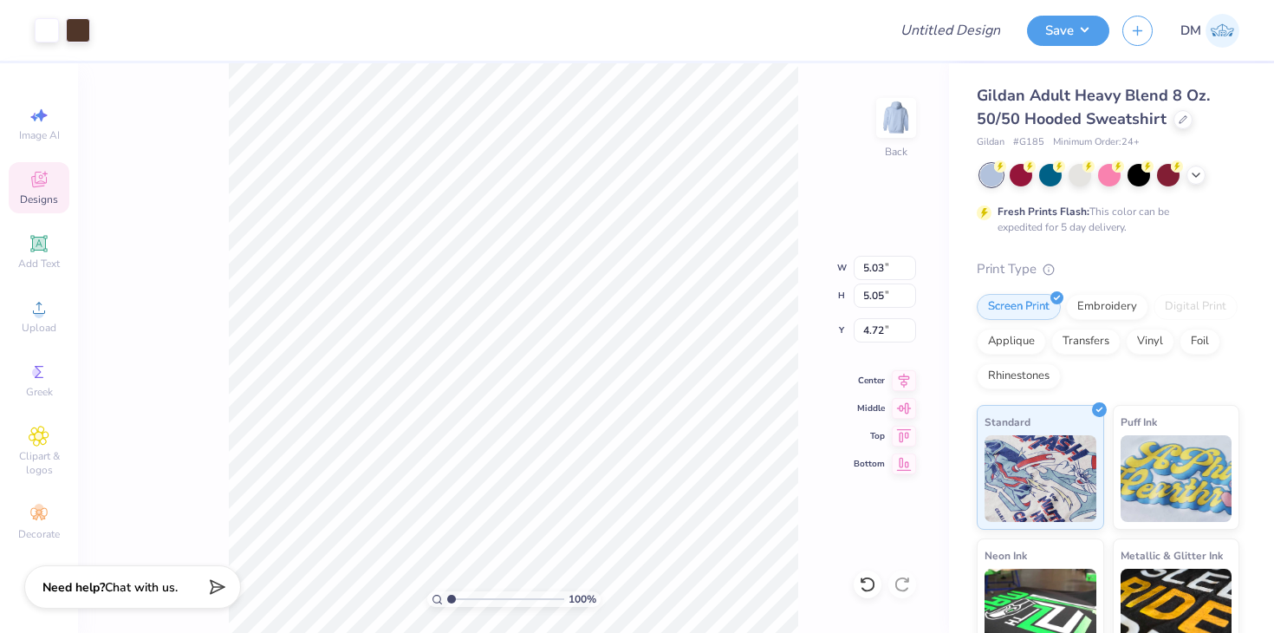
type input "2.20"
type input "3.41"
type input "3.43"
type input "3.00"
click at [886, 124] on img at bounding box center [896, 117] width 69 height 69
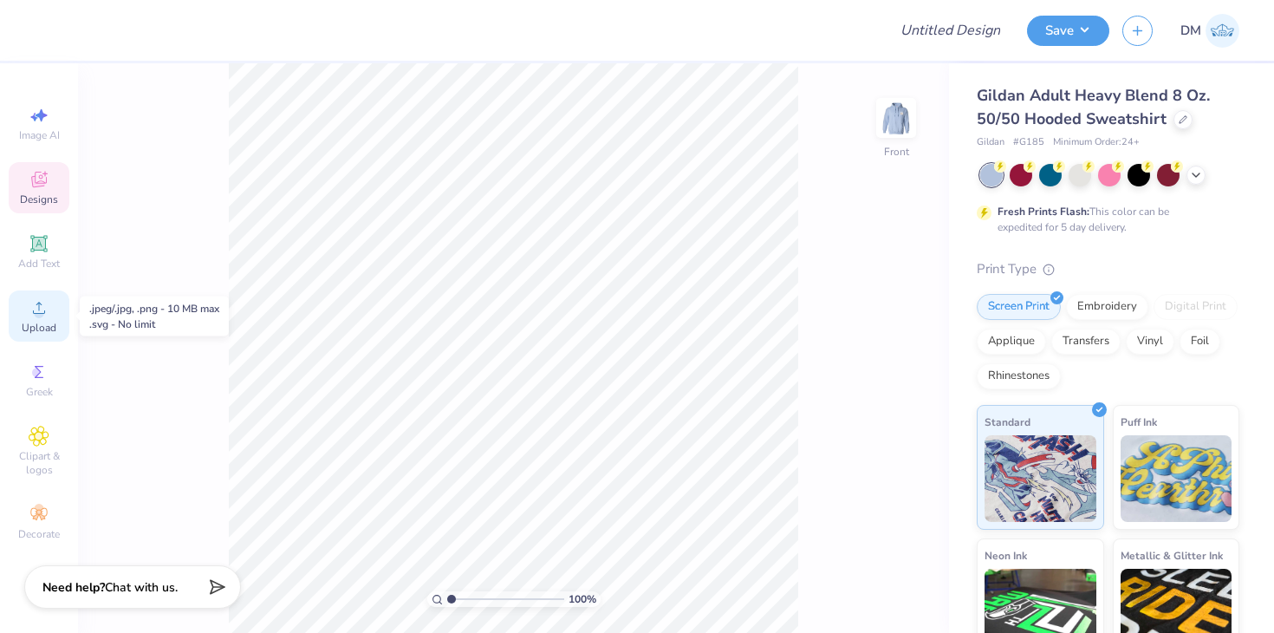
click at [36, 340] on div "Upload" at bounding box center [39, 315] width 61 height 51
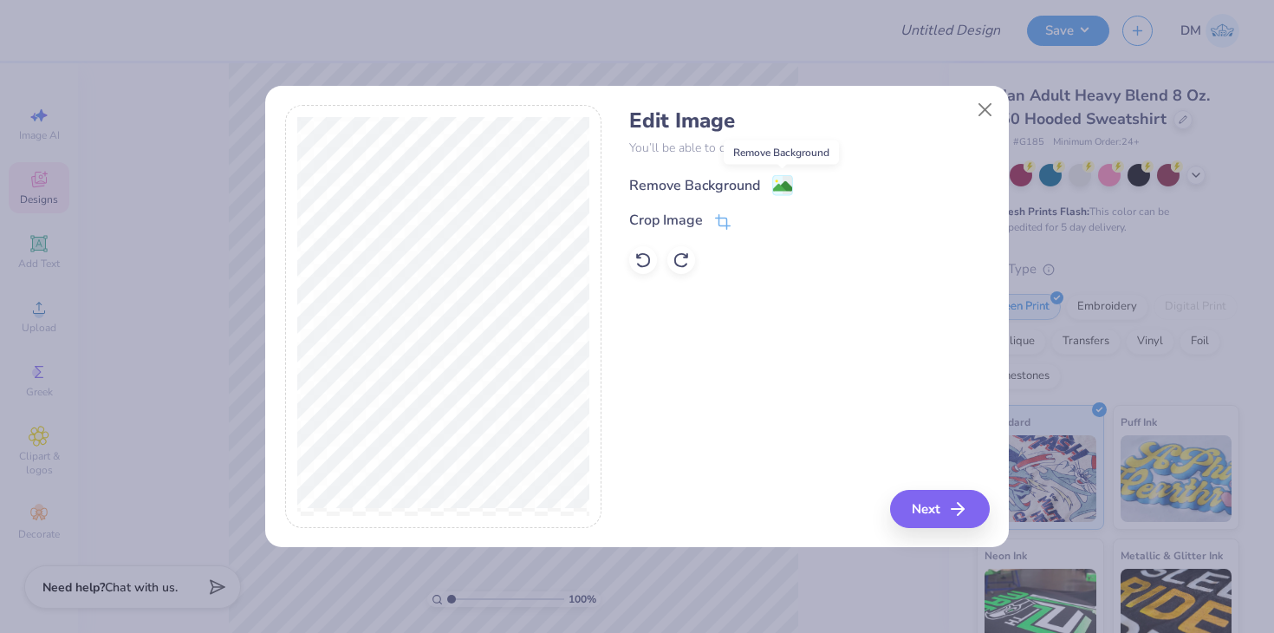
click at [780, 181] on image at bounding box center [782, 186] width 19 height 19
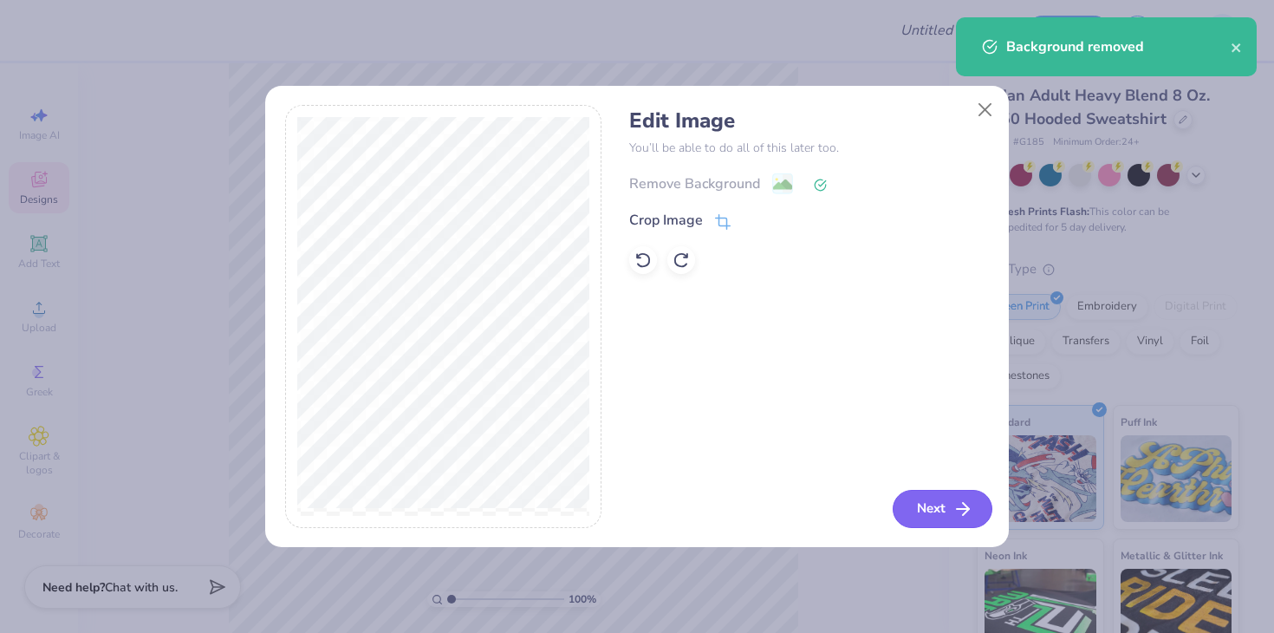
click at [909, 498] on button "Next" at bounding box center [943, 509] width 100 height 38
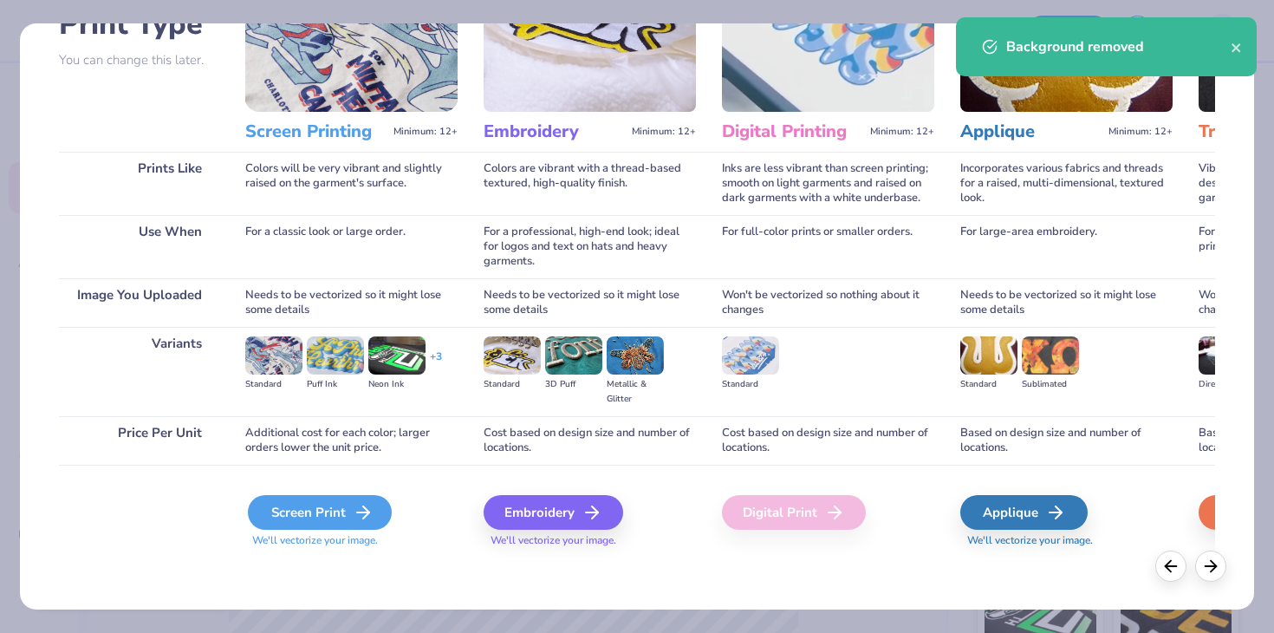
click at [297, 515] on div "Screen Print" at bounding box center [320, 512] width 144 height 35
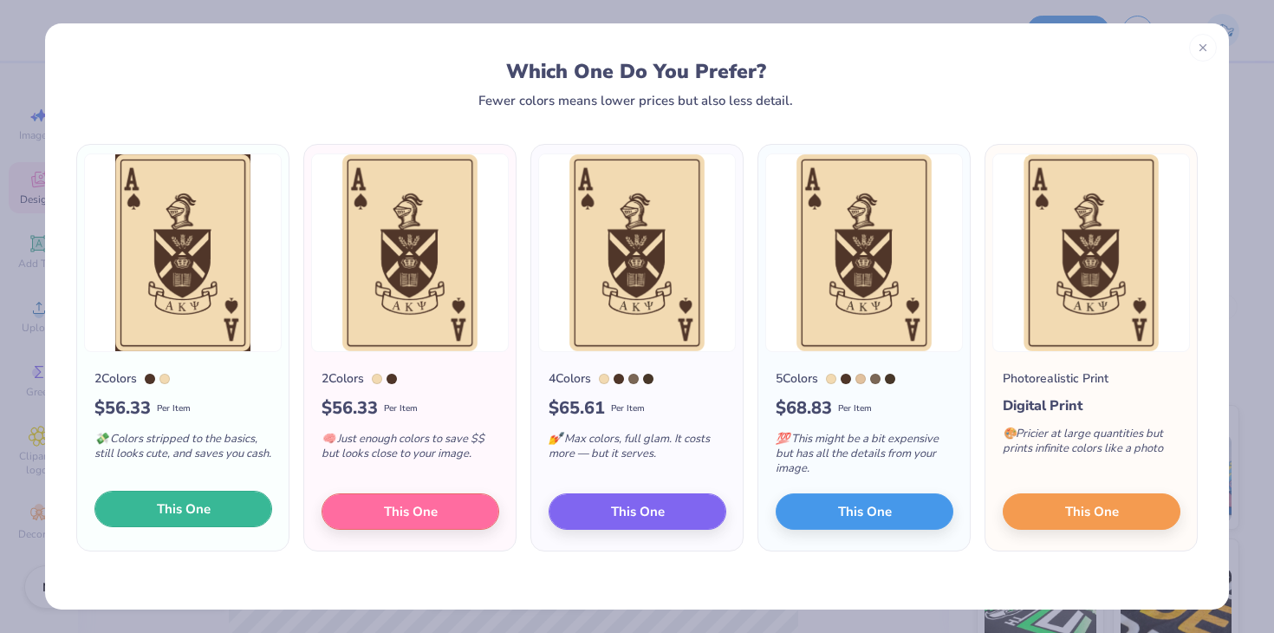
click at [223, 518] on button "This One" at bounding box center [183, 509] width 178 height 36
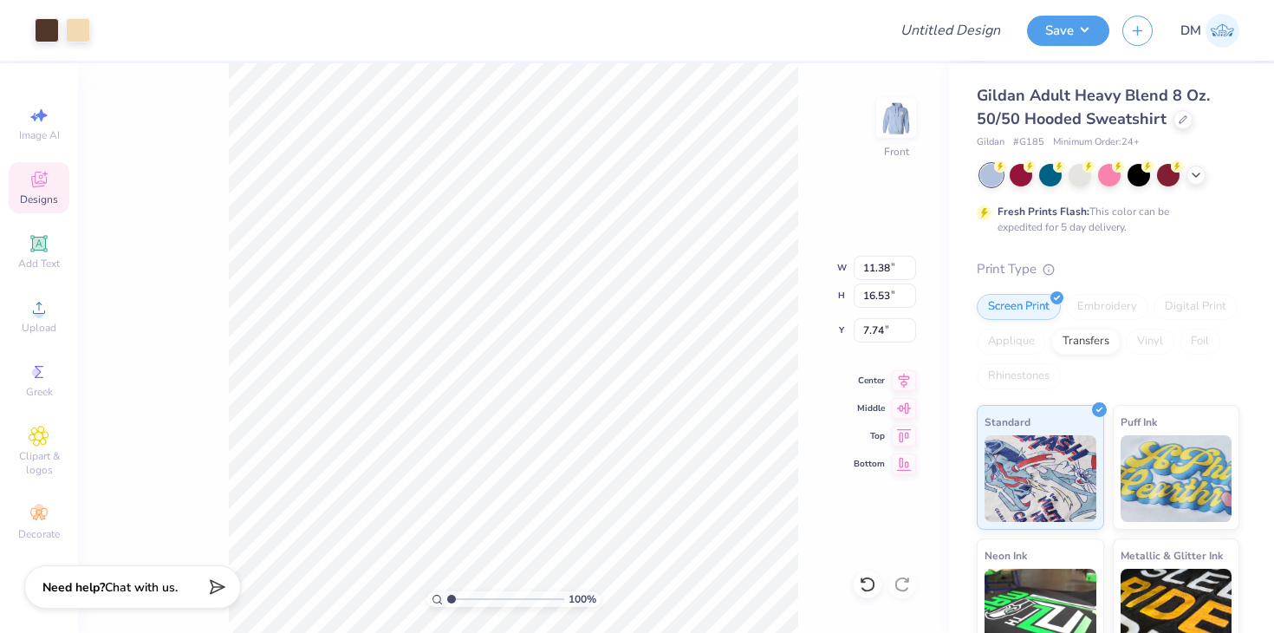
type input "7.16"
type input "10.40"
type input "6.52"
type input "8.07"
type input "11.72"
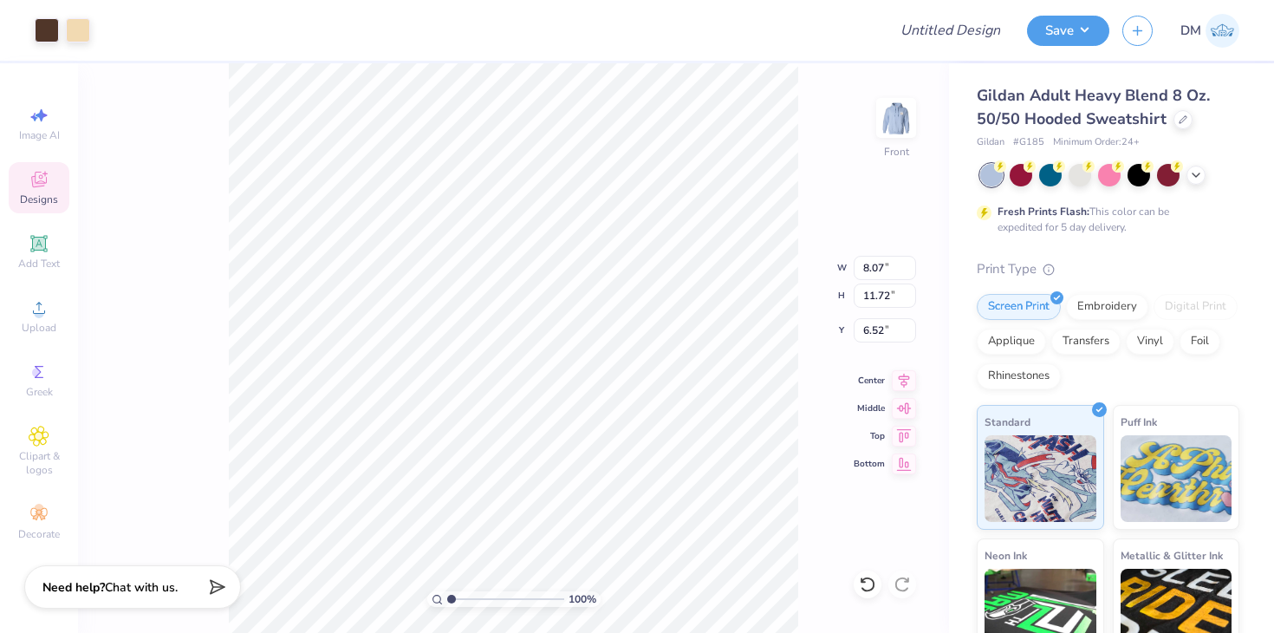
type input "6.00"
